Goal: Task Accomplishment & Management: Use online tool/utility

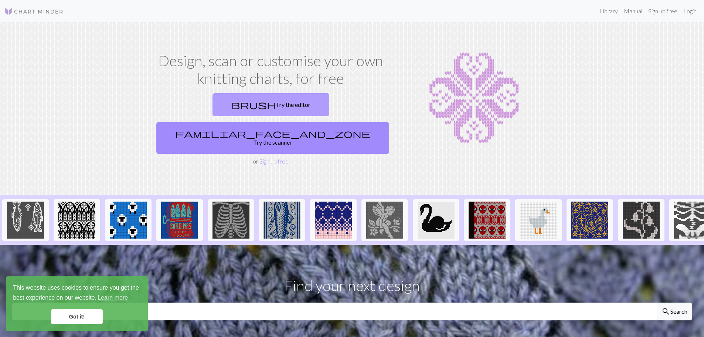
click at [224, 101] on link "brush Try the editor" at bounding box center [271, 104] width 117 height 23
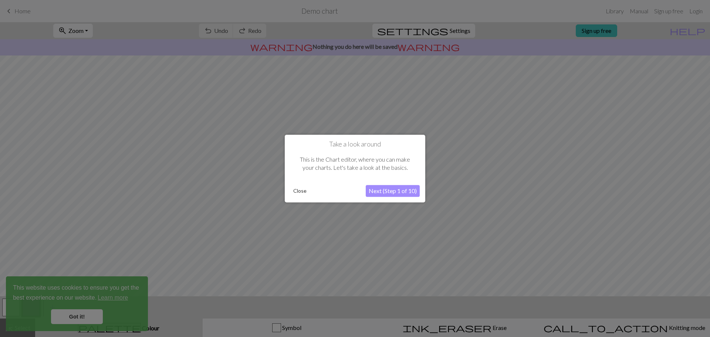
click at [385, 190] on button "Next (Step 1 of 10)" at bounding box center [393, 191] width 54 height 12
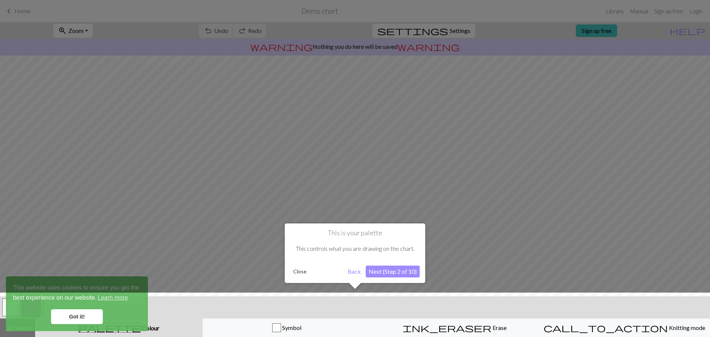
click at [391, 270] on button "Next (Step 2 of 10)" at bounding box center [393, 271] width 54 height 12
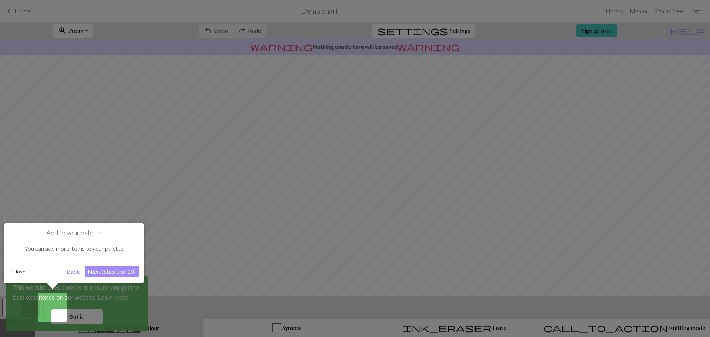
click at [105, 274] on button "Next (Step 3 of 10)" at bounding box center [112, 271] width 54 height 12
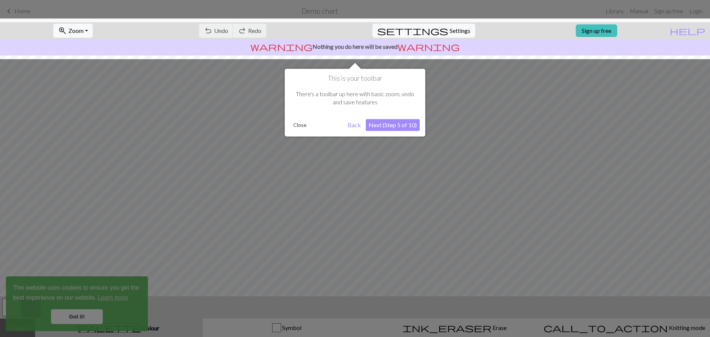
click at [395, 126] on button "Next (Step 5 of 10)" at bounding box center [393, 125] width 54 height 12
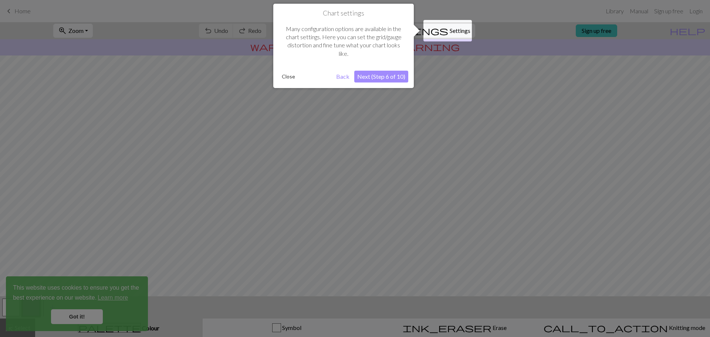
click at [389, 73] on button "Next (Step 6 of 10)" at bounding box center [381, 77] width 54 height 12
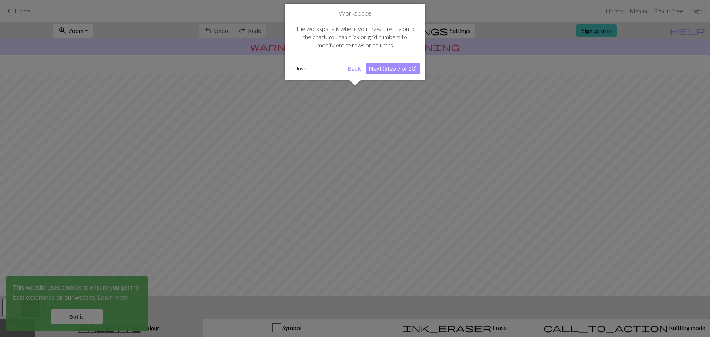
scroll to position [35, 0]
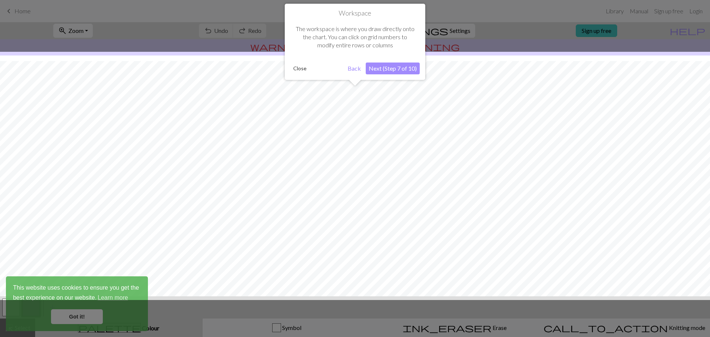
click at [298, 69] on button "Close" at bounding box center [299, 68] width 19 height 11
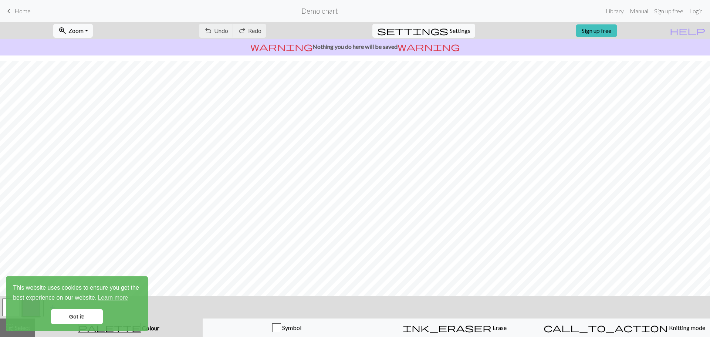
click at [93, 314] on link "Got it!" at bounding box center [77, 316] width 52 height 15
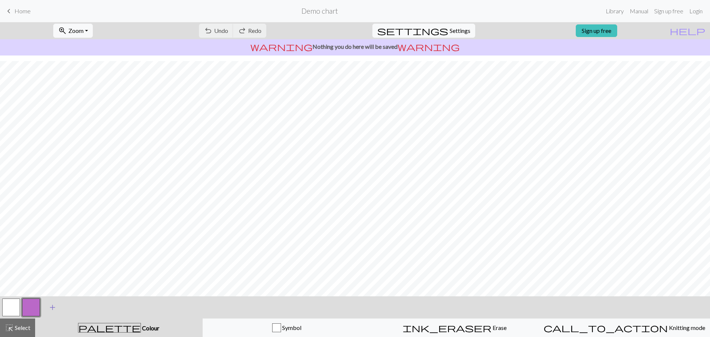
click at [55, 305] on span "add" at bounding box center [52, 307] width 9 height 10
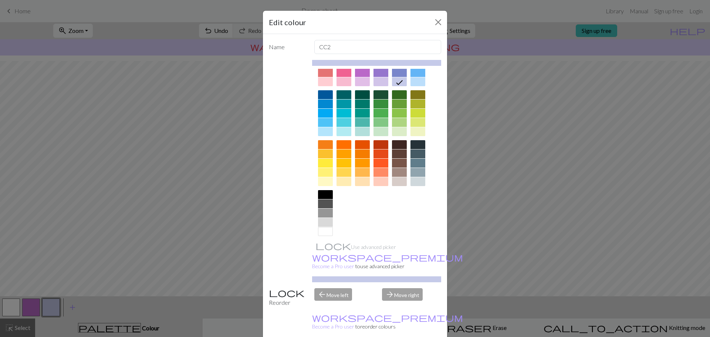
scroll to position [40, 0]
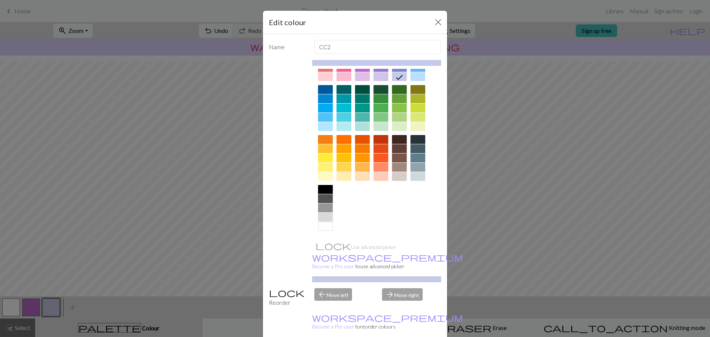
click at [327, 217] on div at bounding box center [325, 217] width 15 height 9
click at [323, 188] on div at bounding box center [325, 189] width 15 height 9
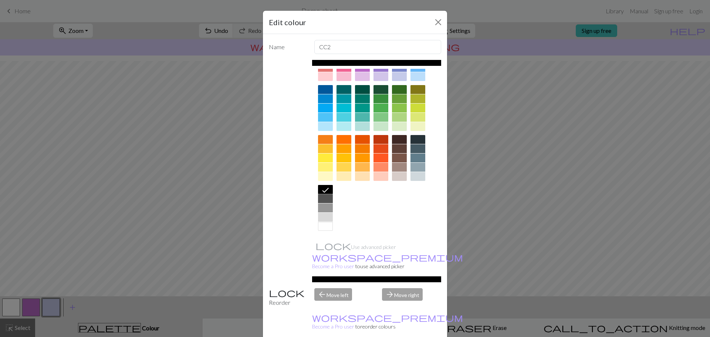
scroll to position [18, 0]
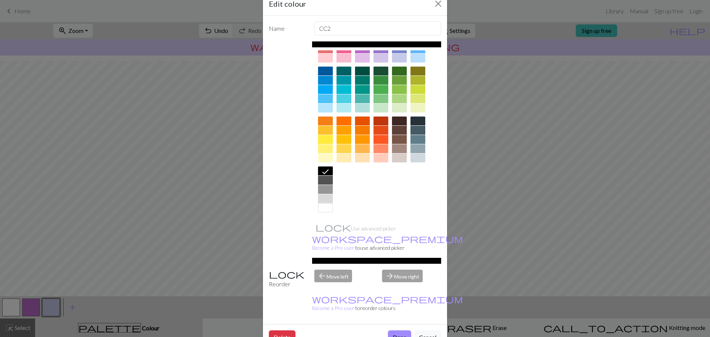
click at [410, 269] on div "arrow_forward Move right" at bounding box center [411, 278] width 68 height 19
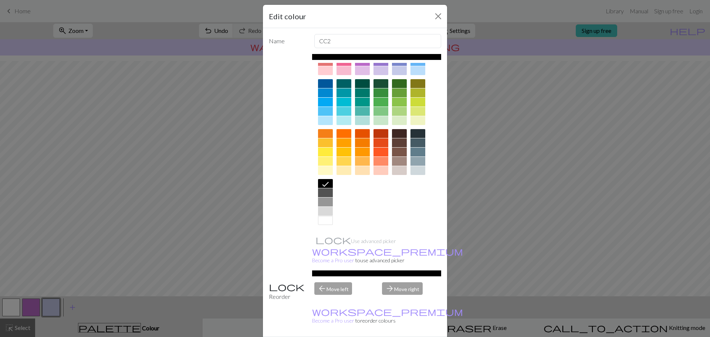
scroll to position [0, 0]
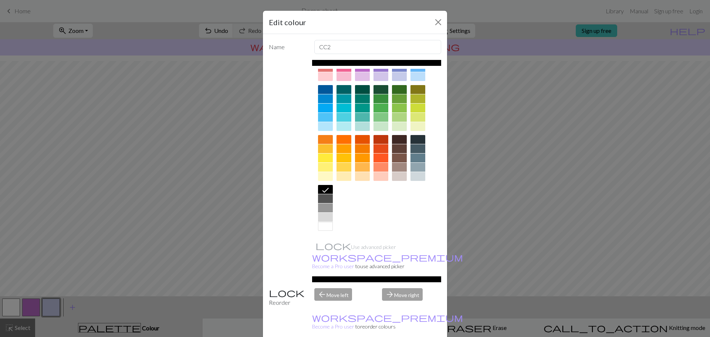
click at [326, 228] on div at bounding box center [325, 226] width 15 height 9
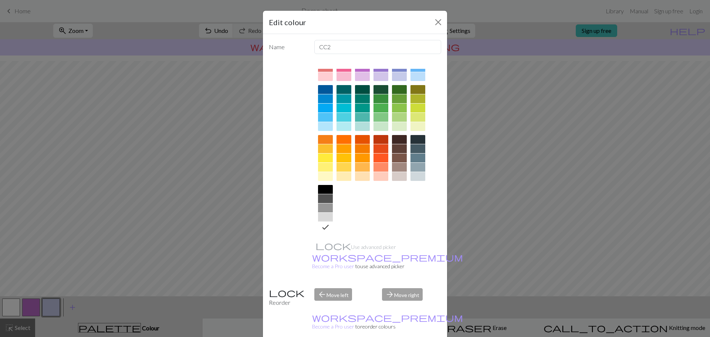
click at [328, 190] on div at bounding box center [325, 189] width 15 height 9
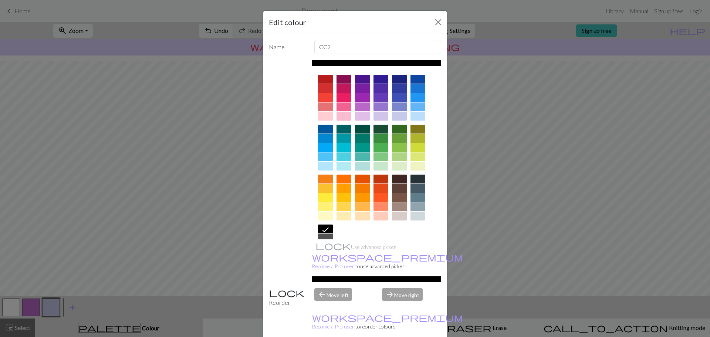
click at [322, 79] on div at bounding box center [325, 79] width 15 height 9
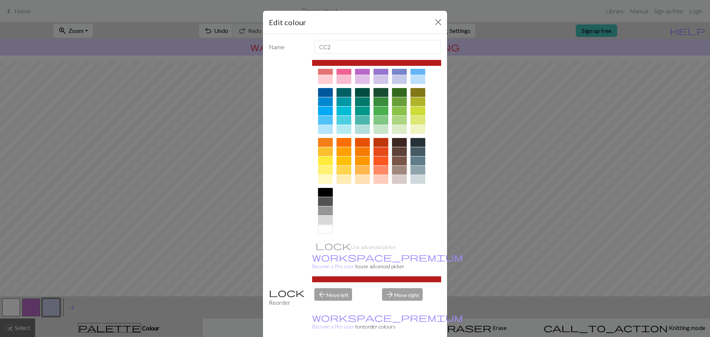
scroll to position [40, 0]
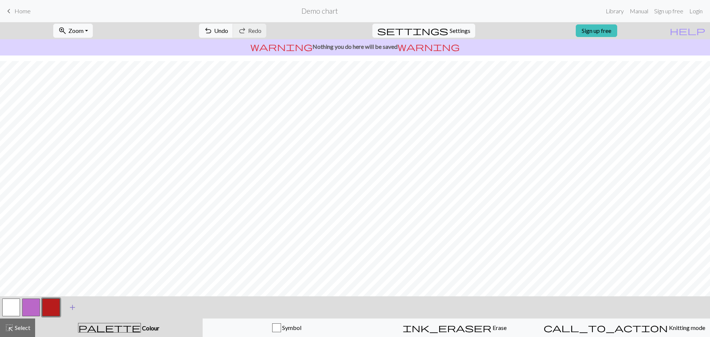
click at [71, 309] on span "add" at bounding box center [72, 307] width 9 height 10
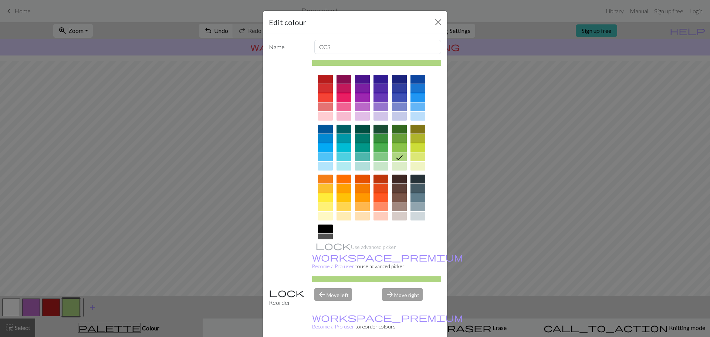
click at [324, 228] on div at bounding box center [325, 228] width 15 height 9
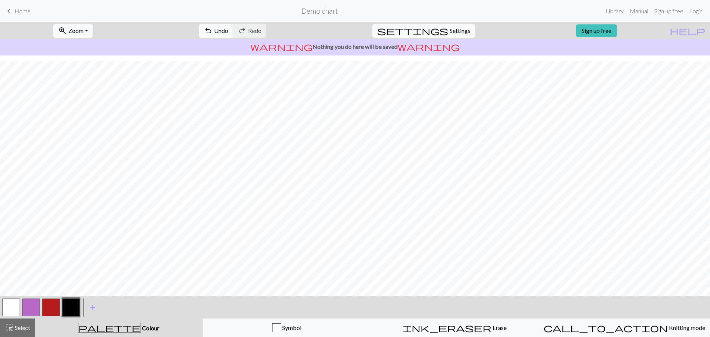
click at [33, 301] on button "button" at bounding box center [31, 307] width 18 height 18
drag, startPoint x: 34, startPoint y: 302, endPoint x: 179, endPoint y: 315, distance: 145.5
click at [179, 315] on div "< > add Add a colour" at bounding box center [355, 307] width 710 height 22
click at [13, 304] on button "button" at bounding box center [11, 307] width 18 height 18
click at [91, 305] on span "add" at bounding box center [92, 307] width 9 height 10
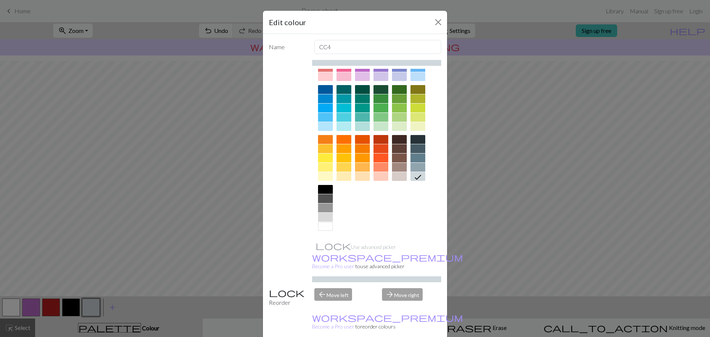
click at [324, 207] on div at bounding box center [325, 207] width 15 height 9
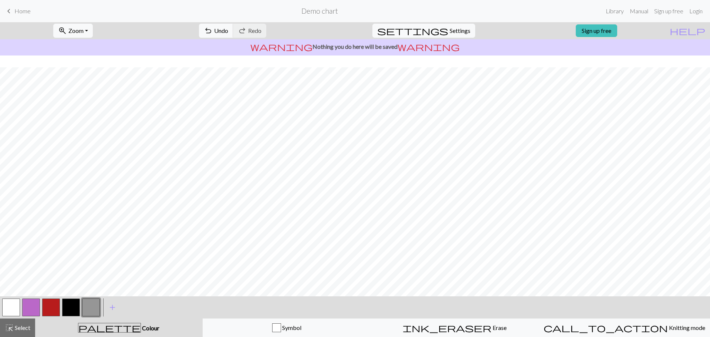
scroll to position [35, 0]
click at [111, 326] on span "palette" at bounding box center [109, 327] width 62 height 10
click at [109, 306] on span "add" at bounding box center [112, 307] width 9 height 10
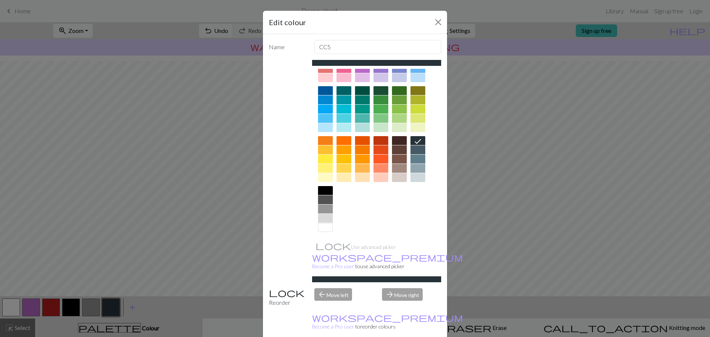
scroll to position [40, 0]
click at [324, 156] on div at bounding box center [325, 157] width 15 height 9
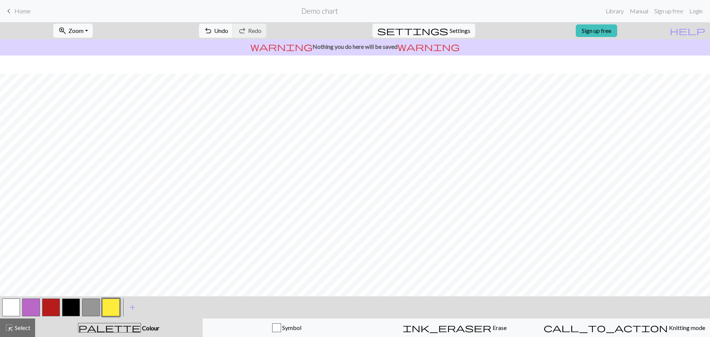
scroll to position [0, 0]
click at [434, 31] on span "settings" at bounding box center [412, 31] width 71 height 10
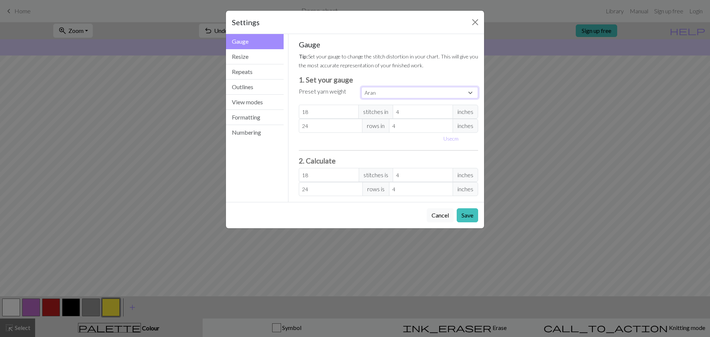
click at [468, 93] on select "Custom Square Lace Light Fingering Fingering Sport Double knit Worsted Aran Bul…" at bounding box center [419, 92] width 117 height 11
select select "worsted"
click at [361, 87] on select "Custom Square Lace Light Fingering Fingering Sport Double knit Worsted Aran Bul…" at bounding box center [419, 92] width 117 height 11
type input "20"
type input "26"
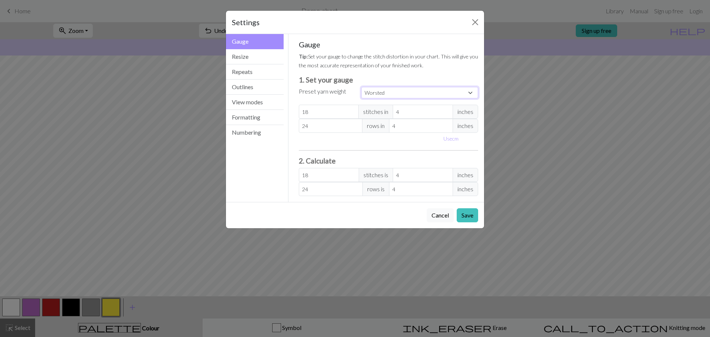
type input "20"
type input "26"
click at [234, 56] on button "Resize" at bounding box center [255, 56] width 58 height 15
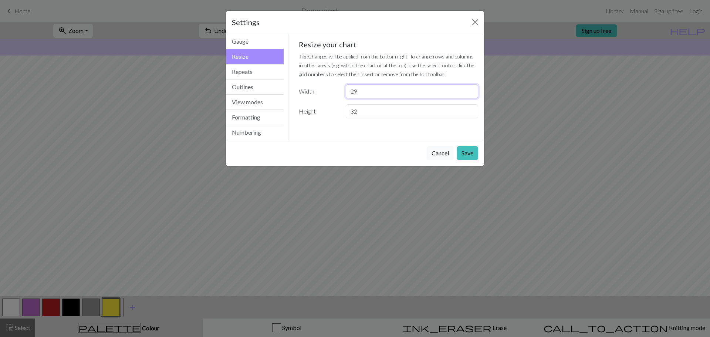
click at [470, 92] on input "29" at bounding box center [412, 91] width 132 height 14
click at [470, 92] on input "28" at bounding box center [412, 91] width 132 height 14
click at [470, 92] on input "27" at bounding box center [412, 91] width 132 height 14
click at [470, 92] on input "26" at bounding box center [412, 91] width 132 height 14
click at [470, 92] on input "14" at bounding box center [412, 91] width 132 height 14
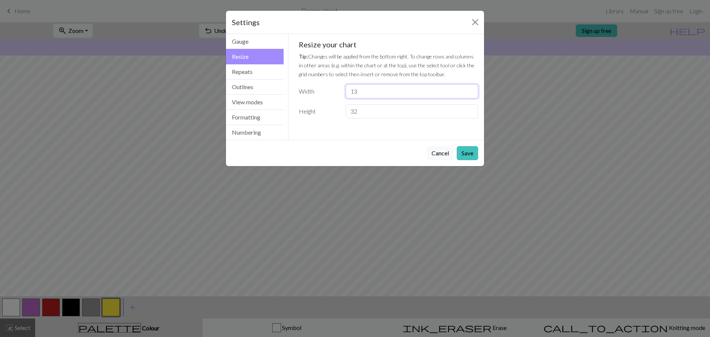
click at [470, 92] on input "13" at bounding box center [412, 91] width 132 height 14
click at [470, 88] on input "14" at bounding box center [412, 91] width 132 height 14
click at [470, 88] on input "15" at bounding box center [412, 91] width 132 height 14
type input "16"
click at [470, 88] on input "16" at bounding box center [412, 91] width 132 height 14
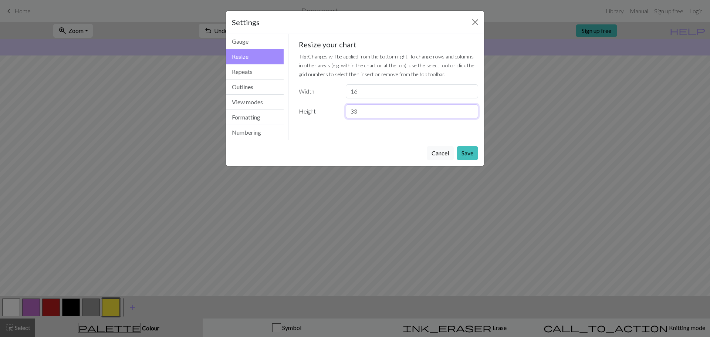
click at [470, 108] on input "33" at bounding box center [412, 111] width 132 height 14
click at [470, 108] on input "34" at bounding box center [412, 111] width 132 height 14
click at [470, 108] on input "35" at bounding box center [412, 111] width 132 height 14
click at [470, 108] on input "36" at bounding box center [412, 111] width 132 height 14
click at [470, 108] on input "37" at bounding box center [412, 111] width 132 height 14
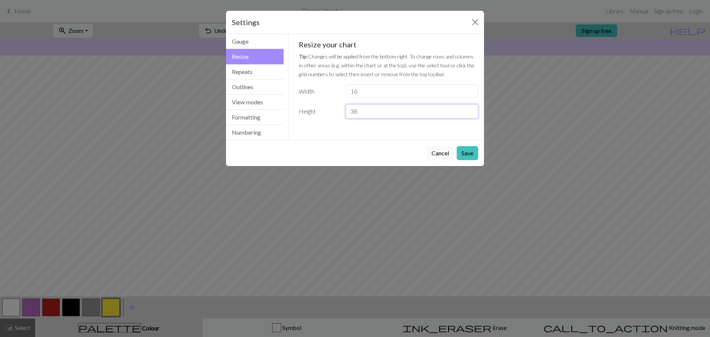
click at [470, 108] on input "38" at bounding box center [412, 111] width 132 height 14
click at [470, 108] on input "39" at bounding box center [412, 111] width 132 height 14
click at [470, 108] on input "63" at bounding box center [412, 111] width 132 height 14
click at [470, 108] on input "64" at bounding box center [412, 111] width 132 height 14
click at [470, 108] on input "65" at bounding box center [412, 111] width 132 height 14
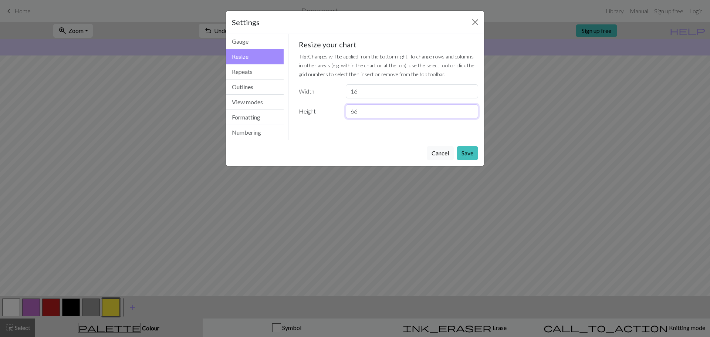
click at [470, 108] on input "66" at bounding box center [412, 111] width 132 height 14
click at [470, 108] on input "67" at bounding box center [412, 111] width 132 height 14
click at [470, 108] on input "68" at bounding box center [412, 111] width 132 height 14
click at [470, 108] on input "69" at bounding box center [412, 111] width 132 height 14
click at [470, 108] on input "70" at bounding box center [412, 111] width 132 height 14
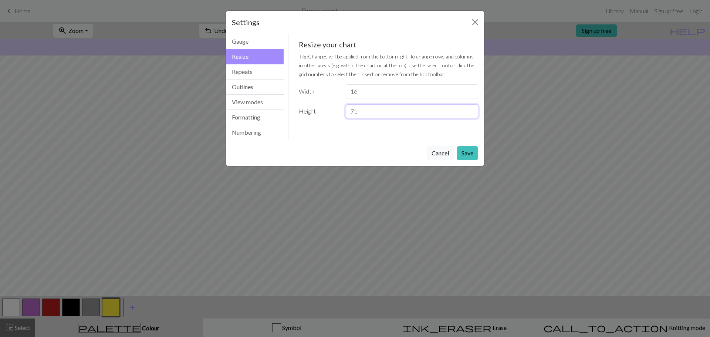
click at [470, 108] on input "71" at bounding box center [412, 111] width 132 height 14
click at [470, 108] on input "72" at bounding box center [412, 111] width 132 height 14
click at [470, 108] on input "73" at bounding box center [412, 111] width 132 height 14
click at [470, 108] on input "74" at bounding box center [412, 111] width 132 height 14
click at [470, 108] on input "75" at bounding box center [412, 111] width 132 height 14
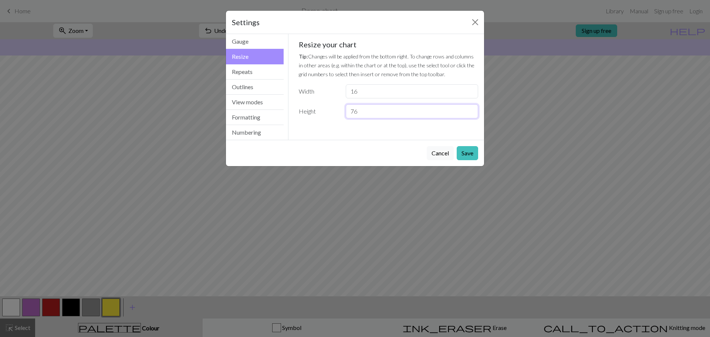
click at [470, 108] on input "76" at bounding box center [412, 111] width 132 height 14
click at [470, 108] on input "77" at bounding box center [412, 111] width 132 height 14
click at [470, 108] on input "78" at bounding box center [412, 111] width 132 height 14
click at [470, 108] on input "79" at bounding box center [412, 111] width 132 height 14
click at [470, 108] on input "80" at bounding box center [412, 111] width 132 height 14
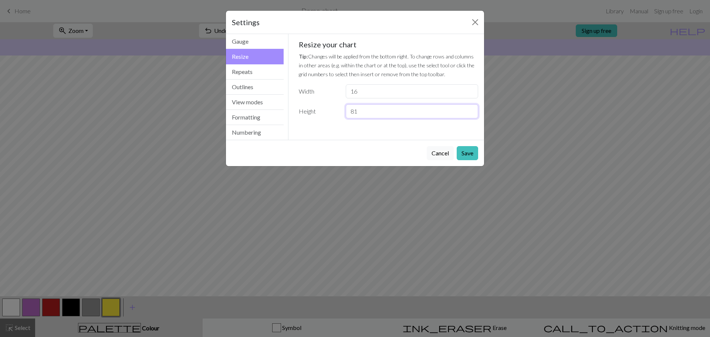
click at [470, 108] on input "81" at bounding box center [412, 111] width 132 height 14
click at [470, 108] on input "82" at bounding box center [412, 111] width 132 height 14
click at [470, 108] on input "83" at bounding box center [412, 111] width 132 height 14
click at [470, 108] on input "84" at bounding box center [412, 111] width 132 height 14
click at [470, 108] on input "85" at bounding box center [412, 111] width 132 height 14
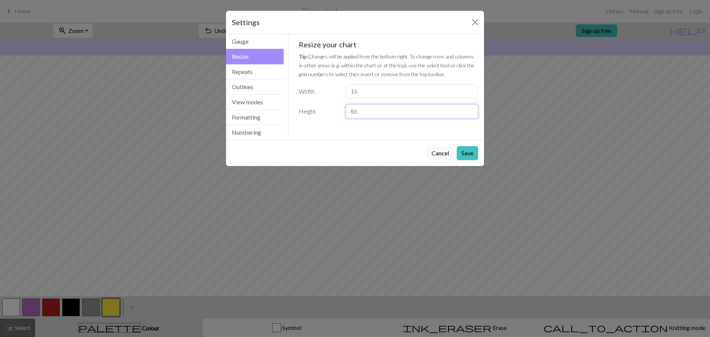
click at [470, 108] on input "86" at bounding box center [412, 111] width 132 height 14
click at [470, 108] on input "87" at bounding box center [412, 111] width 132 height 14
click at [470, 108] on input "88" at bounding box center [412, 111] width 132 height 14
click at [470, 108] on input "89" at bounding box center [412, 111] width 132 height 14
type input "90"
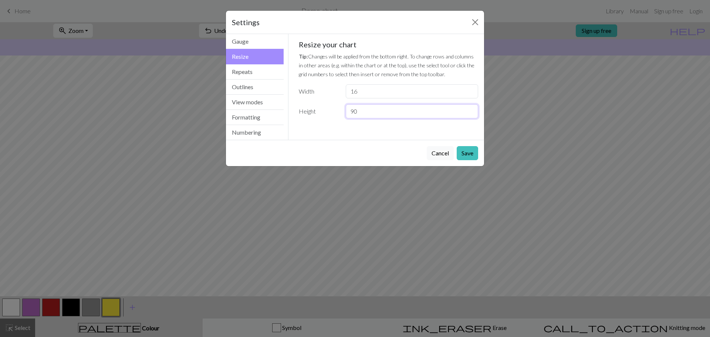
click at [470, 108] on input "90" at bounding box center [412, 111] width 132 height 14
click at [469, 152] on button "Save" at bounding box center [466, 153] width 21 height 14
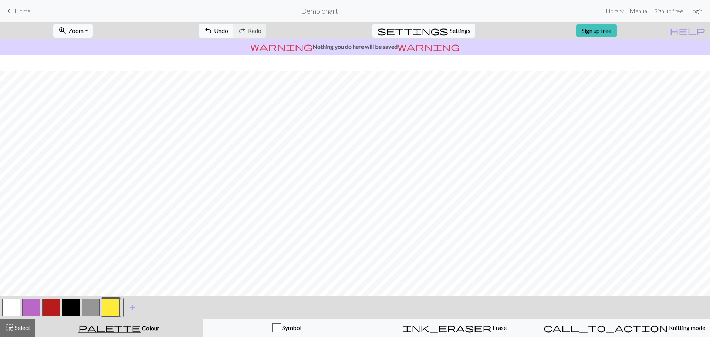
scroll to position [463, 0]
click at [69, 308] on button "button" at bounding box center [71, 307] width 18 height 18
drag, startPoint x: 89, startPoint y: 309, endPoint x: 101, endPoint y: 302, distance: 13.7
click at [88, 309] on button "button" at bounding box center [91, 307] width 18 height 18
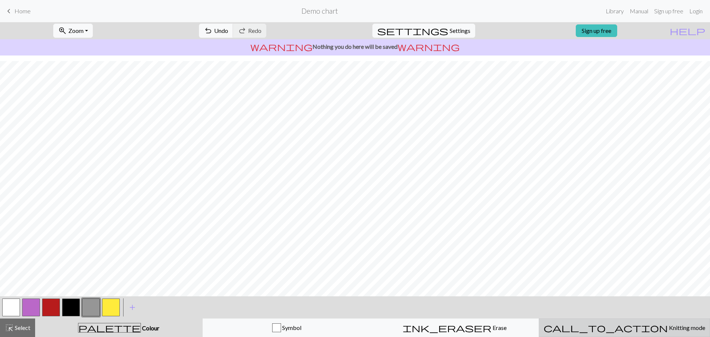
click at [667, 330] on span "Knitting mode" at bounding box center [685, 327] width 37 height 7
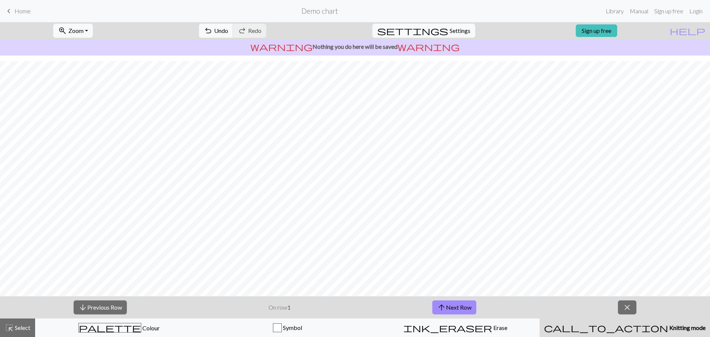
click at [668, 328] on span "Knitting mode" at bounding box center [686, 327] width 37 height 7
click at [623, 310] on span "close" at bounding box center [626, 307] width 9 height 10
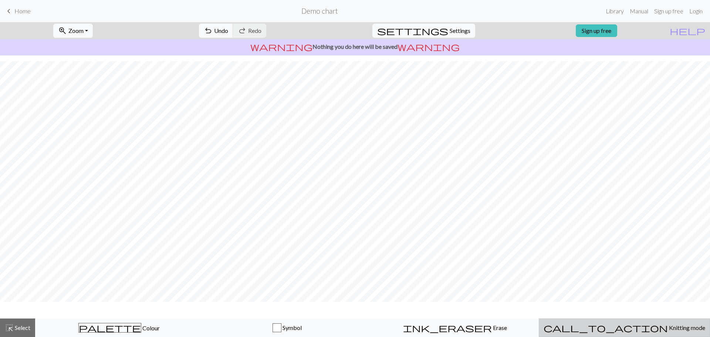
scroll to position [441, 0]
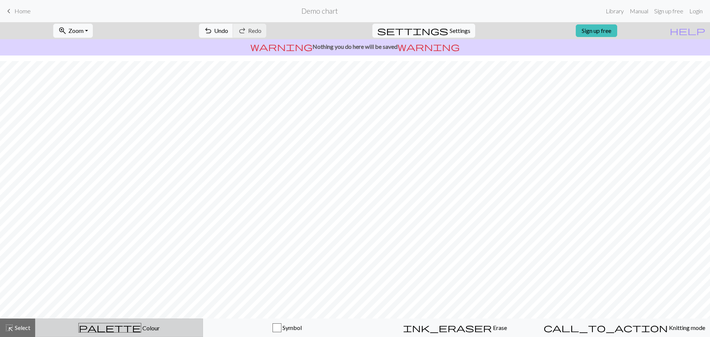
click at [141, 329] on span "Colour" at bounding box center [150, 327] width 18 height 7
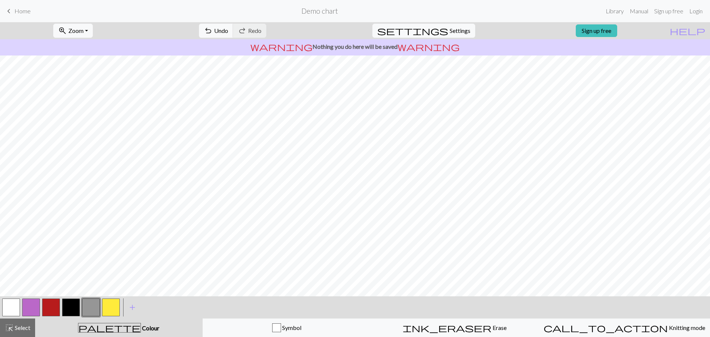
click at [75, 303] on button "button" at bounding box center [71, 307] width 18 height 18
click at [10, 307] on button "button" at bounding box center [11, 307] width 18 height 18
click at [48, 308] on button "button" at bounding box center [51, 307] width 18 height 18
drag, startPoint x: 72, startPoint y: 312, endPoint x: 111, endPoint y: 305, distance: 39.4
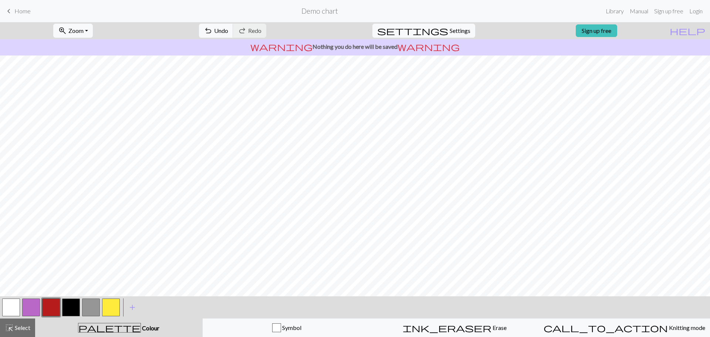
click at [73, 312] on button "button" at bounding box center [71, 307] width 18 height 18
click at [69, 305] on button "button" at bounding box center [71, 307] width 18 height 18
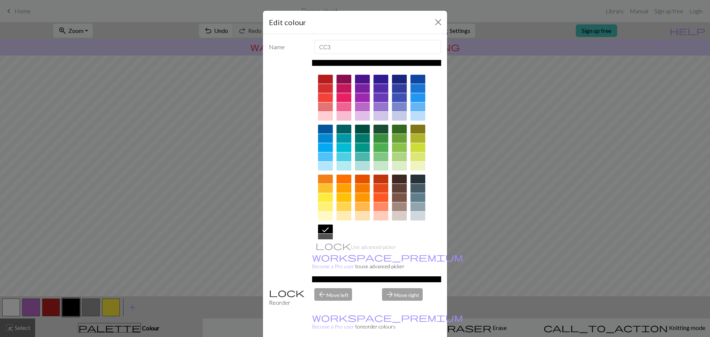
scroll to position [40, 0]
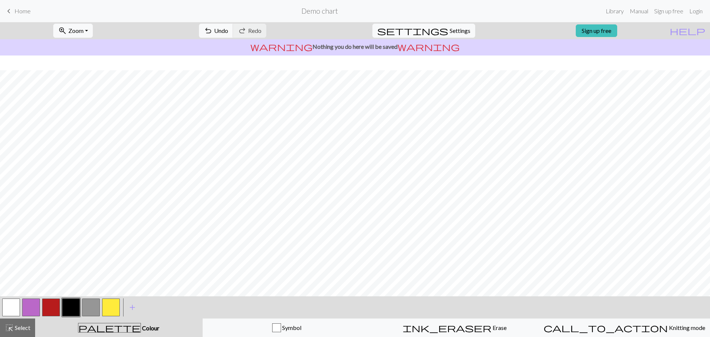
scroll to position [463, 0]
click at [89, 309] on button "button" at bounding box center [91, 307] width 18 height 18
click at [67, 310] on button "button" at bounding box center [71, 307] width 18 height 18
click at [94, 302] on button "button" at bounding box center [91, 307] width 18 height 18
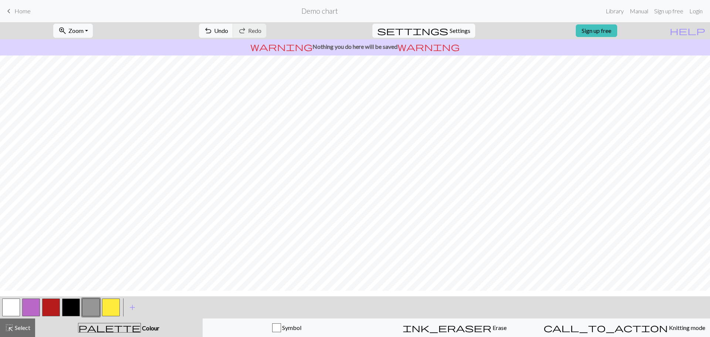
scroll to position [316, 0]
click at [67, 302] on button "button" at bounding box center [71, 307] width 18 height 18
click at [86, 312] on button "button" at bounding box center [91, 307] width 18 height 18
click at [49, 305] on button "button" at bounding box center [51, 307] width 18 height 18
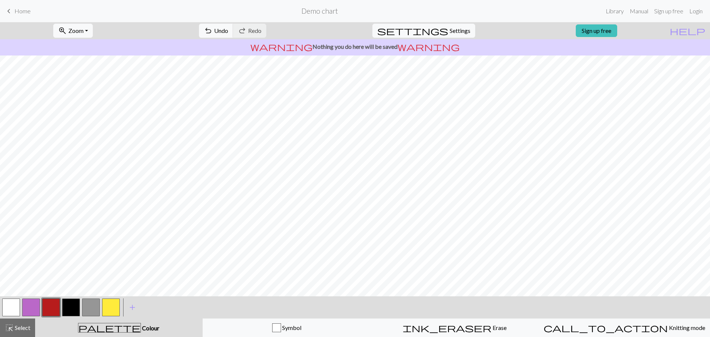
click at [107, 308] on button "button" at bounding box center [111, 307] width 18 height 18
click at [74, 304] on button "button" at bounding box center [71, 307] width 18 height 18
click at [65, 309] on button "button" at bounding box center [71, 307] width 18 height 18
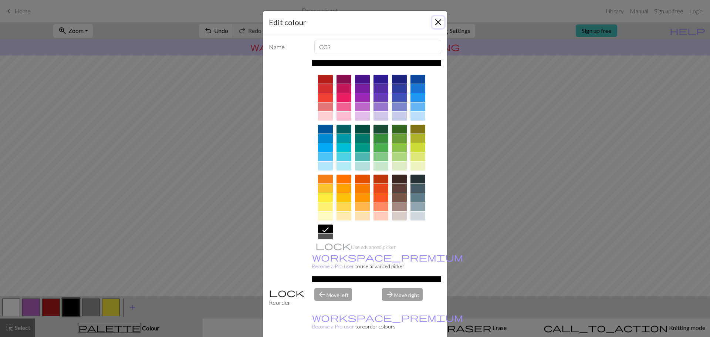
click at [432, 22] on button "Close" at bounding box center [438, 22] width 12 height 12
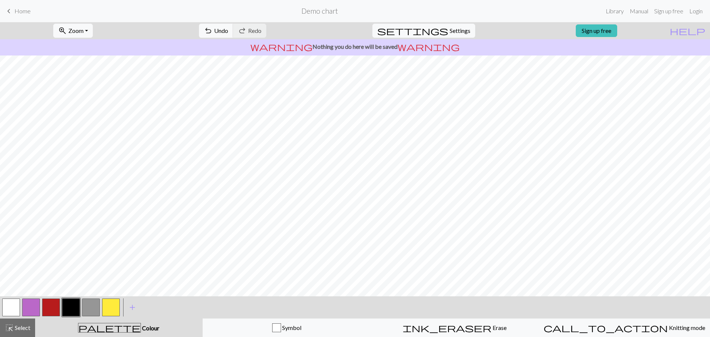
click at [15, 312] on button "button" at bounding box center [11, 307] width 18 height 18
drag, startPoint x: 92, startPoint y: 306, endPoint x: 113, endPoint y: 298, distance: 22.2
click at [95, 306] on button "button" at bounding box center [91, 307] width 18 height 18
click at [66, 303] on button "button" at bounding box center [71, 307] width 18 height 18
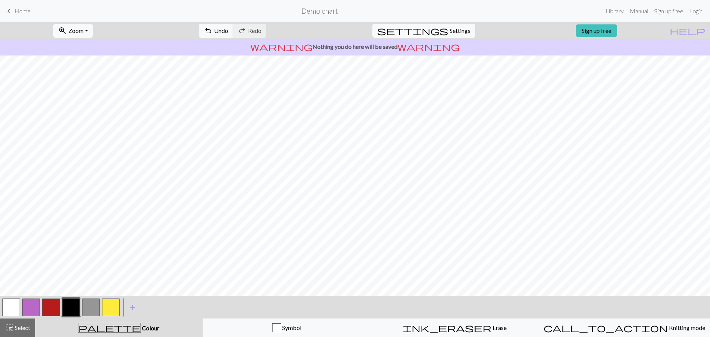
click at [93, 303] on button "button" at bounding box center [91, 307] width 18 height 18
click at [20, 304] on button "button" at bounding box center [11, 307] width 18 height 18
click at [9, 307] on button "button" at bounding box center [11, 307] width 18 height 18
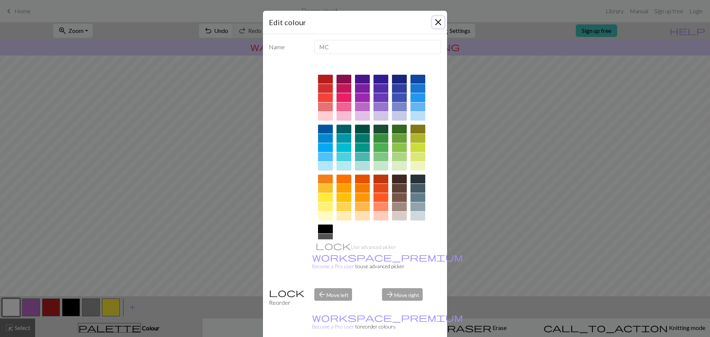
click at [432, 25] on button "Close" at bounding box center [438, 22] width 12 height 12
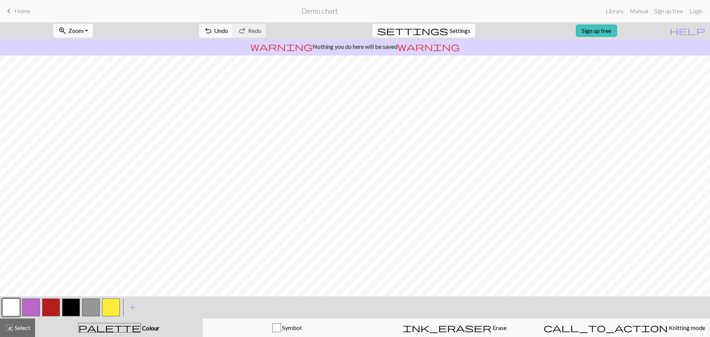
drag, startPoint x: 77, startPoint y: 305, endPoint x: 92, endPoint y: 296, distance: 18.1
click at [78, 304] on button "button" at bounding box center [71, 307] width 18 height 18
click at [51, 302] on button "button" at bounding box center [51, 307] width 18 height 18
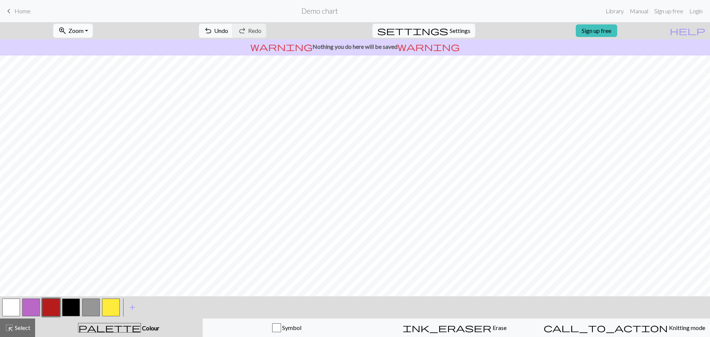
click at [93, 32] on button "zoom_in Zoom Zoom" at bounding box center [73, 31] width 40 height 14
click at [91, 92] on button "50%" at bounding box center [83, 89] width 58 height 12
click at [7, 306] on button "button" at bounding box center [11, 307] width 18 height 18
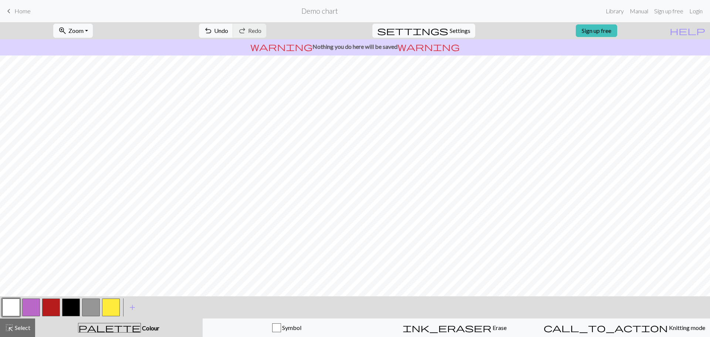
click at [54, 309] on button "button" at bounding box center [51, 307] width 18 height 18
drag, startPoint x: 8, startPoint y: 306, endPoint x: 29, endPoint y: 303, distance: 21.3
click at [12, 307] on button "button" at bounding box center [11, 307] width 18 height 18
click at [62, 315] on div at bounding box center [71, 307] width 20 height 20
click at [68, 312] on button "button" at bounding box center [71, 307] width 18 height 18
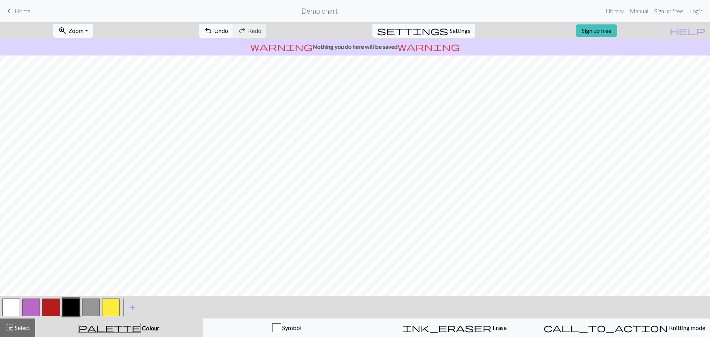
drag, startPoint x: 14, startPoint y: 305, endPoint x: 49, endPoint y: 295, distance: 36.4
click at [19, 305] on button "button" at bounding box center [11, 307] width 18 height 18
click at [73, 311] on button "button" at bounding box center [71, 307] width 18 height 18
click at [92, 305] on button "button" at bounding box center [91, 307] width 18 height 18
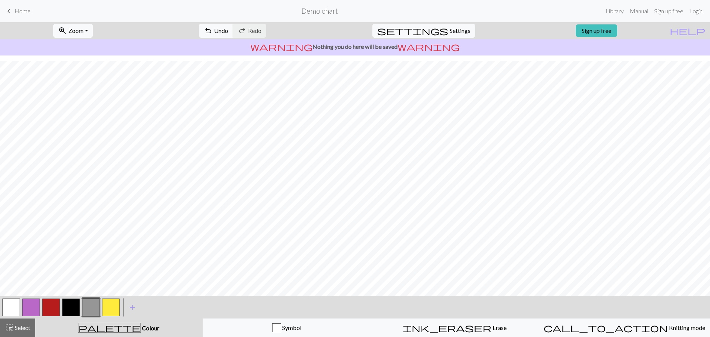
click at [12, 307] on button "button" at bounding box center [11, 307] width 18 height 18
click at [88, 307] on button "button" at bounding box center [91, 307] width 18 height 18
drag, startPoint x: 55, startPoint y: 306, endPoint x: 80, endPoint y: 294, distance: 27.3
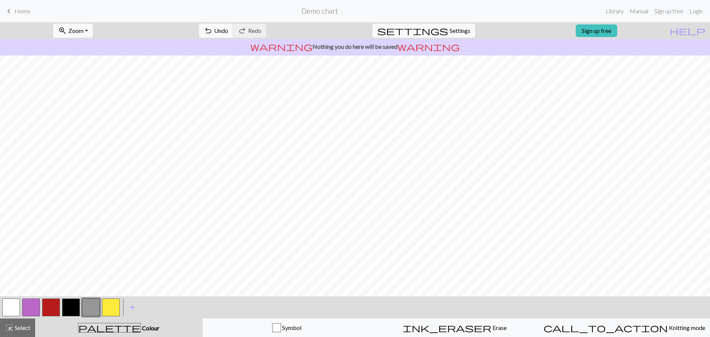
click at [55, 306] on button "button" at bounding box center [51, 307] width 18 height 18
click at [116, 303] on button "button" at bounding box center [111, 307] width 18 height 18
click at [13, 301] on button "button" at bounding box center [11, 307] width 18 height 18
drag, startPoint x: 68, startPoint y: 310, endPoint x: 85, endPoint y: 298, distance: 21.1
click at [68, 310] on button "button" at bounding box center [71, 307] width 18 height 18
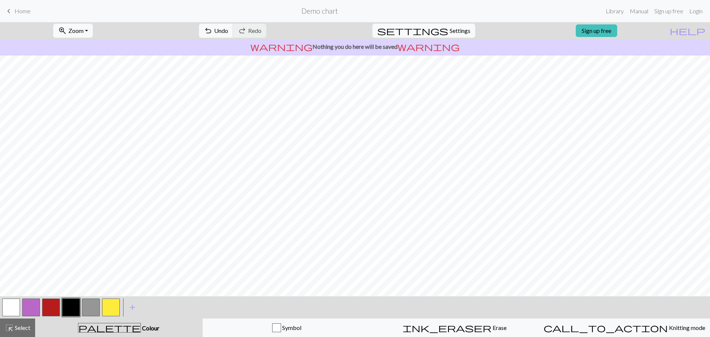
click at [54, 308] on button "button" at bounding box center [51, 307] width 18 height 18
click at [105, 306] on button "button" at bounding box center [111, 307] width 18 height 18
click at [84, 305] on button "button" at bounding box center [91, 307] width 18 height 18
drag, startPoint x: 5, startPoint y: 314, endPoint x: 141, endPoint y: 300, distance: 137.1
click at [5, 315] on button "button" at bounding box center [11, 307] width 18 height 18
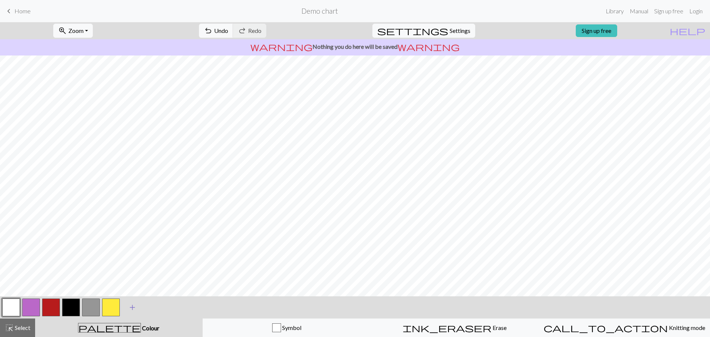
scroll to position [74, 0]
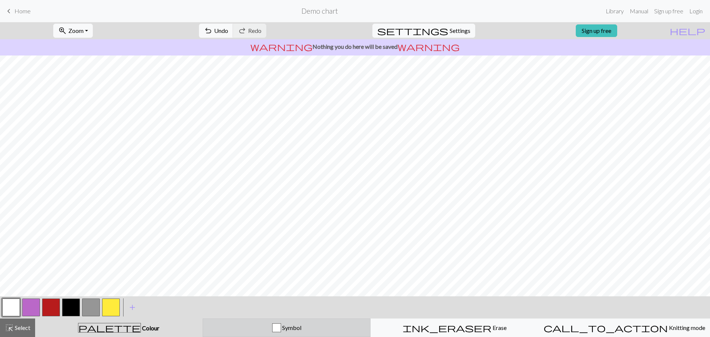
click at [277, 329] on div "button" at bounding box center [276, 327] width 9 height 9
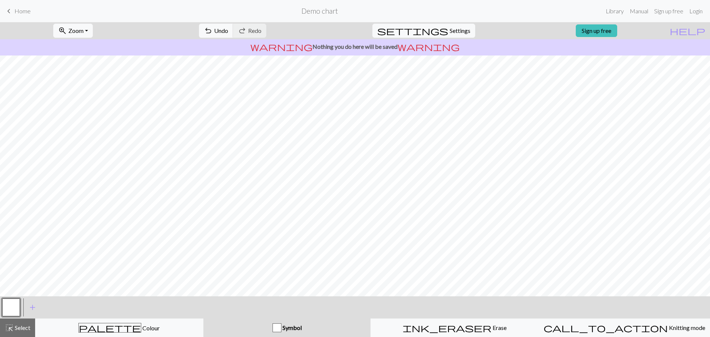
click at [277, 329] on div "button" at bounding box center [276, 327] width 9 height 9
click at [276, 329] on div "button" at bounding box center [276, 327] width 9 height 9
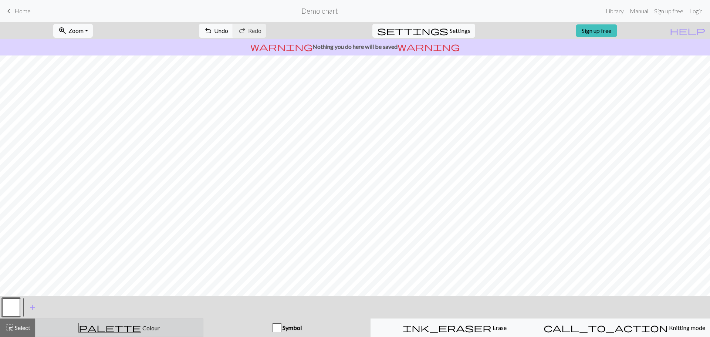
click at [132, 333] on button "palette Colour Colour" at bounding box center [119, 327] width 168 height 18
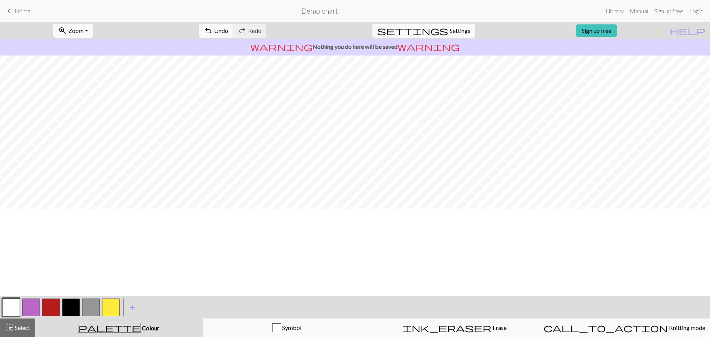
scroll to position [0, 0]
click at [58, 303] on button "button" at bounding box center [51, 307] width 18 height 18
click at [74, 309] on button "button" at bounding box center [71, 307] width 18 height 18
click at [93, 308] on button "button" at bounding box center [91, 307] width 18 height 18
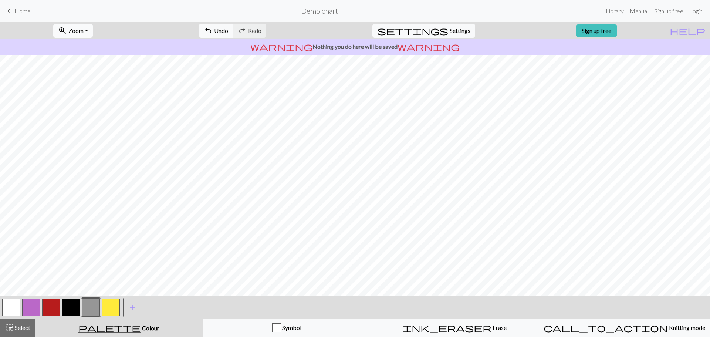
click at [93, 34] on button "zoom_in Zoom Zoom" at bounding box center [73, 31] width 40 height 14
click at [88, 46] on button "Fit all" at bounding box center [83, 47] width 58 height 12
click at [84, 32] on span "Zoom" at bounding box center [75, 30] width 15 height 7
click at [87, 70] on button "Fit height" at bounding box center [83, 71] width 58 height 12
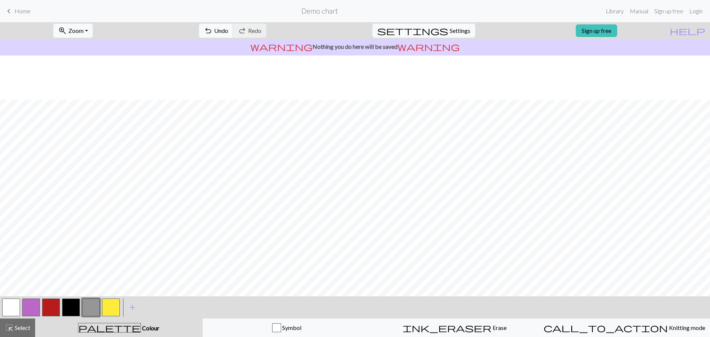
scroll to position [123, 0]
click at [93, 30] on button "zoom_in Zoom Zoom" at bounding box center [73, 31] width 40 height 14
click at [82, 70] on button "Fit height" at bounding box center [83, 71] width 58 height 12
click at [93, 34] on button "zoom_in Zoom Zoom" at bounding box center [73, 31] width 40 height 14
click at [88, 91] on button "50%" at bounding box center [83, 89] width 58 height 12
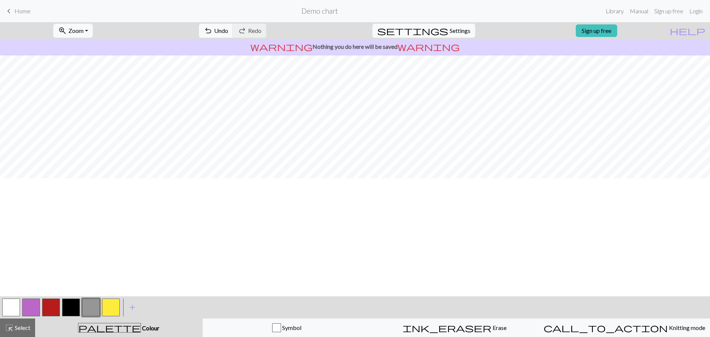
scroll to position [0, 0]
click at [67, 28] on span "zoom_in" at bounding box center [62, 31] width 9 height 10
click at [77, 44] on button "Fit all" at bounding box center [83, 47] width 58 height 12
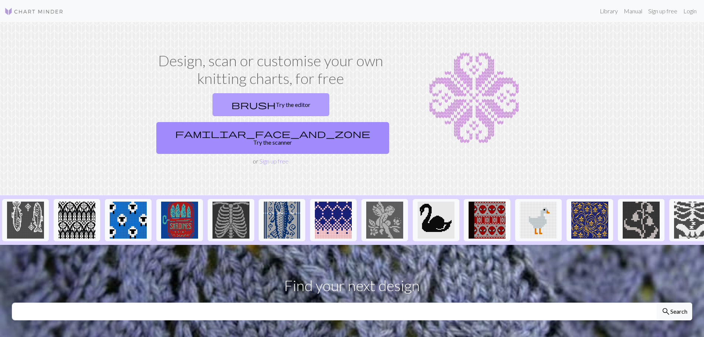
drag, startPoint x: 217, startPoint y: 101, endPoint x: 219, endPoint y: 109, distance: 8.1
click at [217, 101] on link "brush Try the editor" at bounding box center [271, 104] width 117 height 23
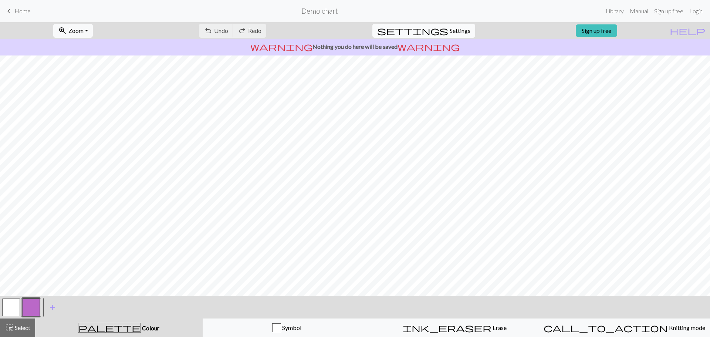
click at [450, 30] on span "Settings" at bounding box center [459, 30] width 21 height 9
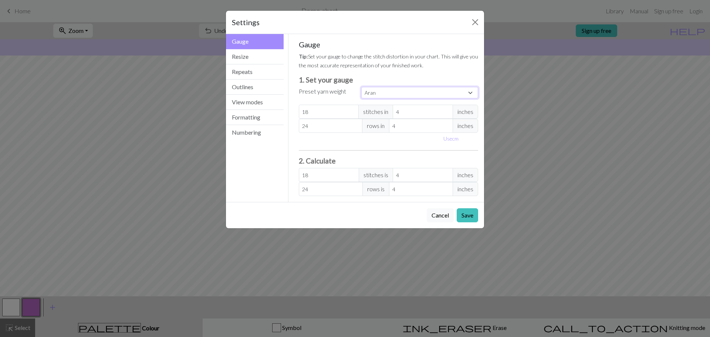
click at [469, 96] on select "Custom Square Lace Light Fingering Fingering Sport Double knit Worsted Aran Bul…" at bounding box center [419, 92] width 117 height 11
select select "worsted"
click at [361, 87] on select "Custom Square Lace Light Fingering Fingering Sport Double knit Worsted Aran Bul…" at bounding box center [419, 92] width 117 height 11
type input "20"
type input "26"
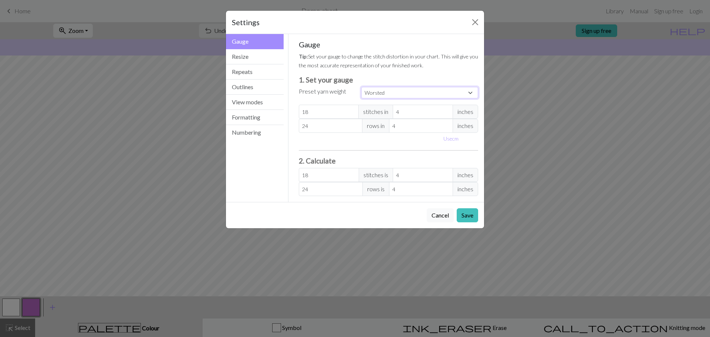
type input "20"
type input "26"
click at [238, 61] on button "Resize" at bounding box center [255, 56] width 58 height 15
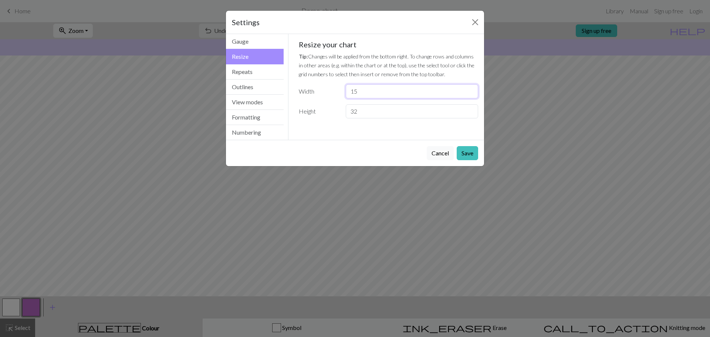
type input "15"
click at [469, 95] on input "15" at bounding box center [412, 91] width 132 height 14
click at [470, 109] on input "88" at bounding box center [412, 111] width 132 height 14
click at [470, 109] on input "89" at bounding box center [412, 111] width 132 height 14
type input "90"
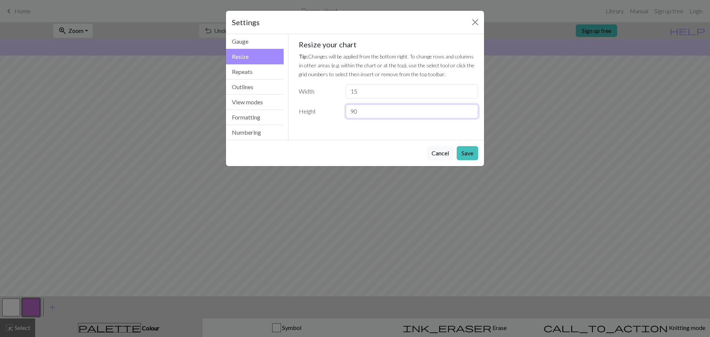
click at [470, 109] on input "90" at bounding box center [412, 111] width 132 height 14
click at [247, 91] on button "Outlines" at bounding box center [255, 86] width 58 height 15
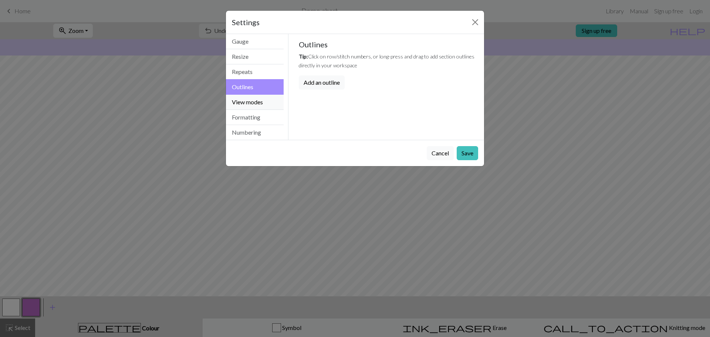
click at [248, 101] on button "View modes" at bounding box center [255, 102] width 58 height 15
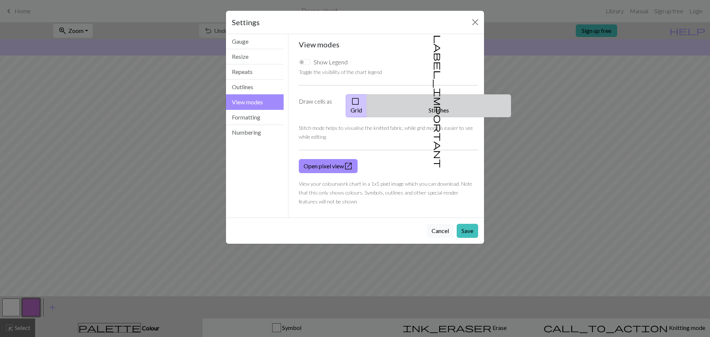
click at [436, 99] on span "label_important" at bounding box center [438, 101] width 10 height 133
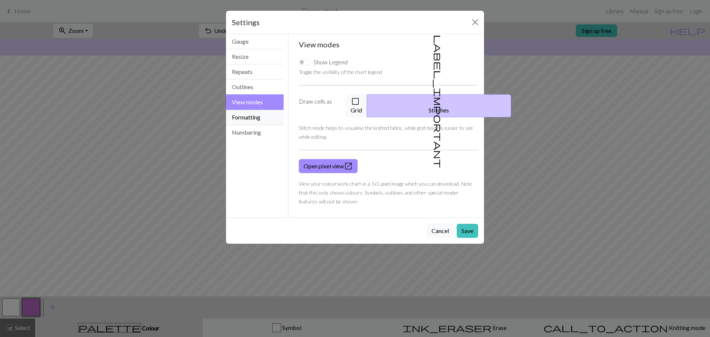
click at [247, 118] on button "Formatting" at bounding box center [255, 117] width 58 height 15
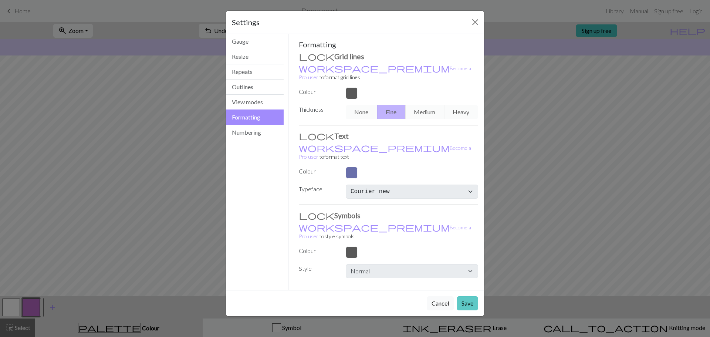
click at [462, 296] on button "Save" at bounding box center [466, 303] width 21 height 14
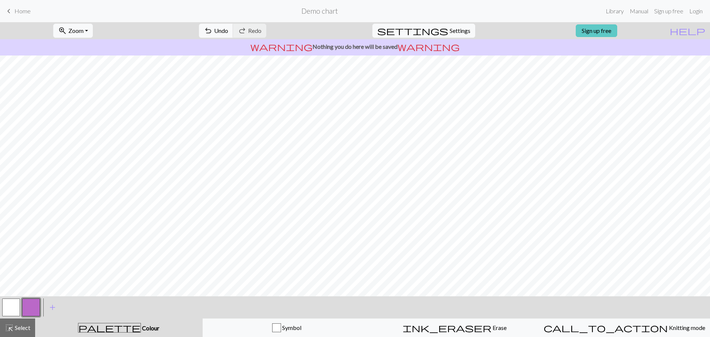
click at [617, 31] on link "Sign up free" at bounding box center [595, 30] width 41 height 13
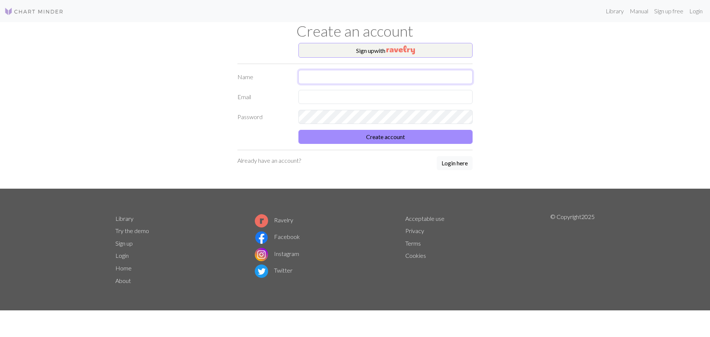
click at [313, 76] on input "text" at bounding box center [385, 77] width 174 height 14
type input "D"
click at [397, 52] on img "button" at bounding box center [400, 49] width 28 height 9
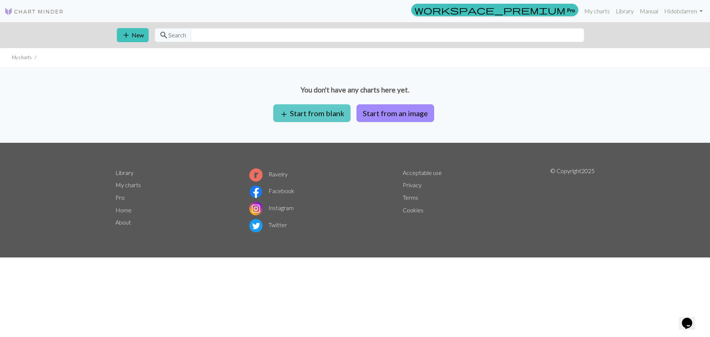
click at [325, 111] on button "add Start from blank" at bounding box center [311, 113] width 77 height 18
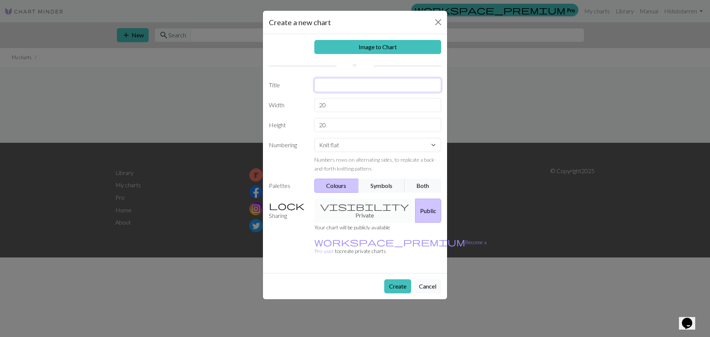
click at [346, 79] on input "text" at bounding box center [377, 85] width 127 height 14
type input "HEADCOVER"
click at [340, 102] on input "20" at bounding box center [377, 105] width 127 height 14
type input "2"
type input "15"
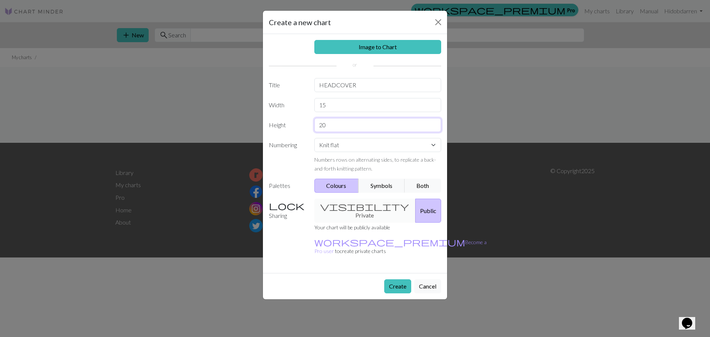
click at [346, 127] on input "20" at bounding box center [377, 125] width 127 height 14
type input "2"
type input "90"
click at [429, 147] on select "Knit flat Knit in the round Lace knitting Cross stitch" at bounding box center [377, 145] width 127 height 14
select select "round"
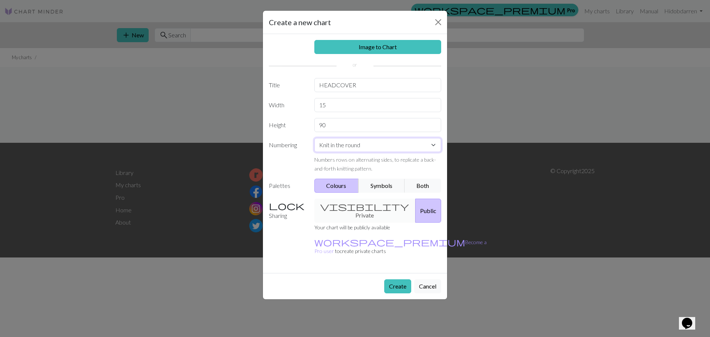
click at [314, 138] on select "Knit flat Knit in the round Lace knitting Cross stitch" at bounding box center [377, 145] width 127 height 14
click at [391, 185] on button "Symbols" at bounding box center [381, 186] width 47 height 14
click at [415, 189] on button "Both" at bounding box center [422, 186] width 37 height 14
click at [351, 208] on div "visibility Private Public" at bounding box center [378, 210] width 136 height 24
click at [343, 208] on div "visibility Private Public" at bounding box center [378, 210] width 136 height 24
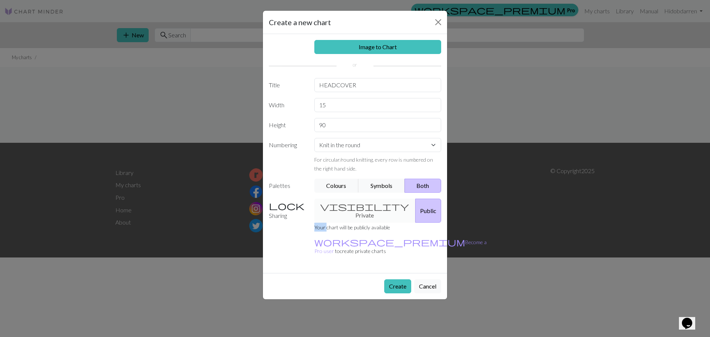
click at [343, 208] on div "visibility Private Public" at bounding box center [378, 210] width 136 height 24
click at [343, 205] on div "visibility Private Public" at bounding box center [378, 210] width 136 height 24
click at [415, 208] on button "Public" at bounding box center [428, 210] width 26 height 24
click at [353, 205] on div "visibility Private Public" at bounding box center [378, 210] width 136 height 24
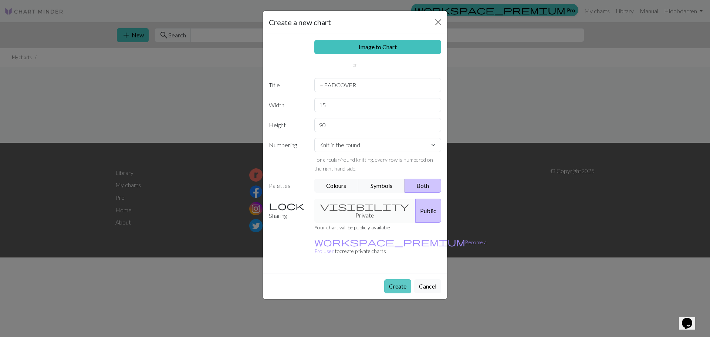
click at [402, 279] on button "Create" at bounding box center [397, 286] width 27 height 14
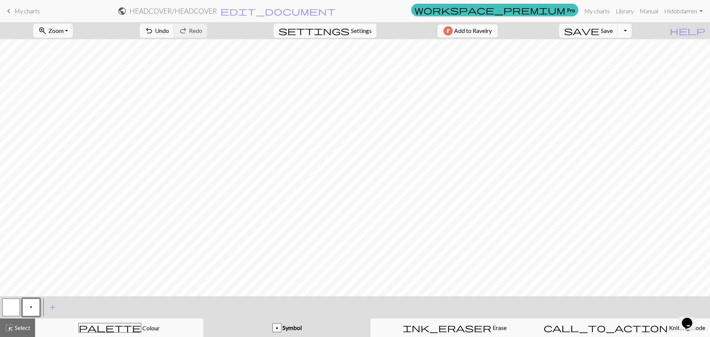
click at [359, 26] on button "settings Settings" at bounding box center [325, 31] width 103 height 14
select select "aran"
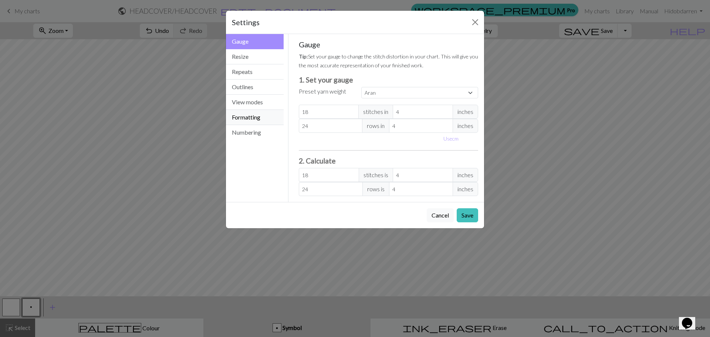
click at [254, 120] on button "Formatting" at bounding box center [255, 117] width 58 height 15
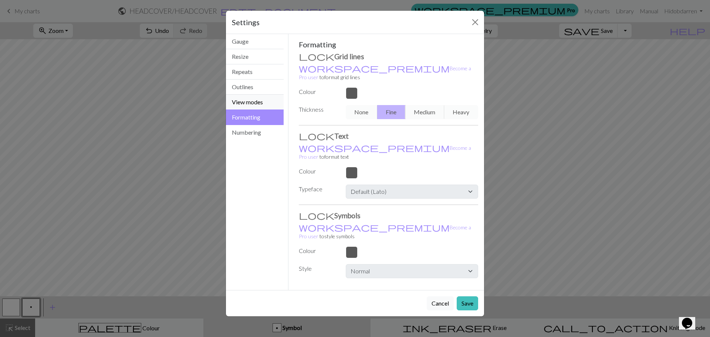
click at [247, 103] on button "View modes" at bounding box center [255, 102] width 58 height 15
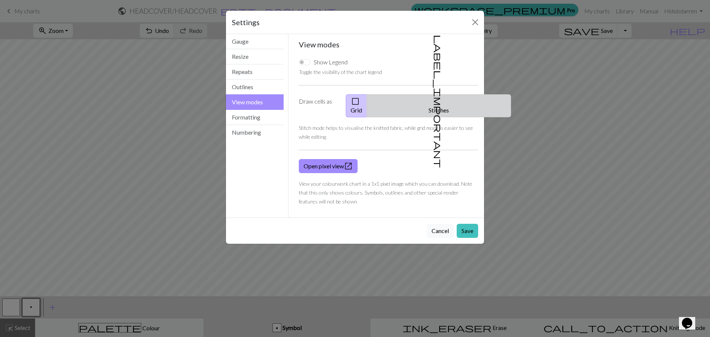
click at [449, 103] on button "label_important Stitches" at bounding box center [439, 105] width 144 height 23
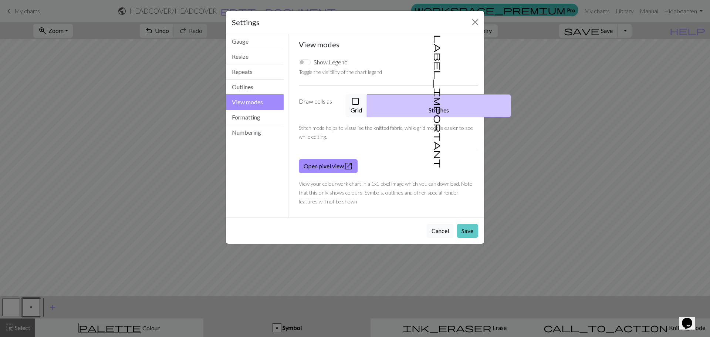
click at [469, 224] on button "Save" at bounding box center [466, 231] width 21 height 14
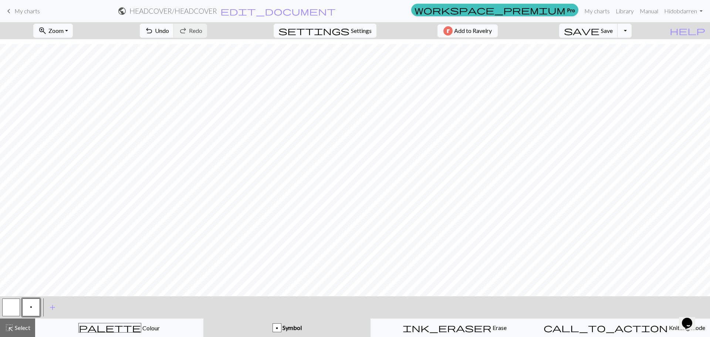
scroll to position [447, 0]
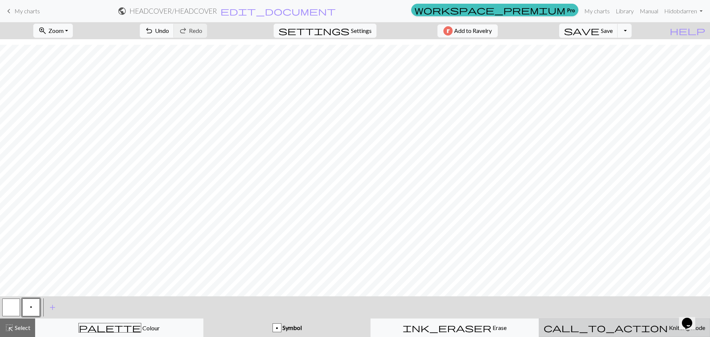
click at [667, 325] on span "Knitting mode" at bounding box center [685, 327] width 37 height 7
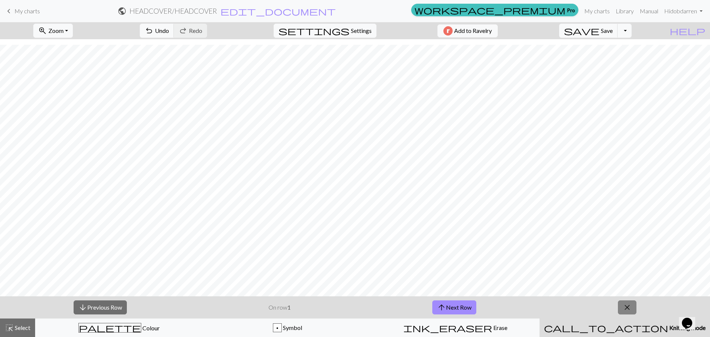
click at [633, 309] on button "close" at bounding box center [627, 307] width 18 height 14
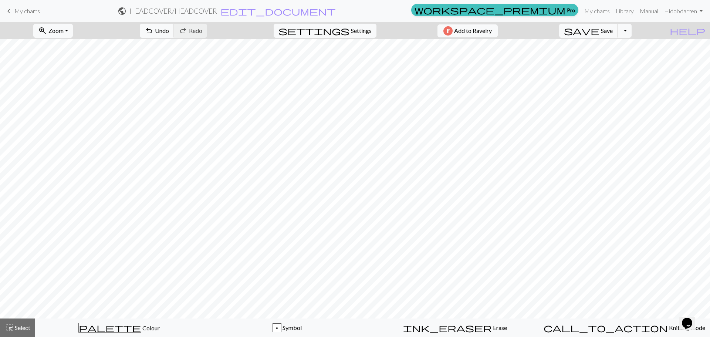
scroll to position [148, 0]
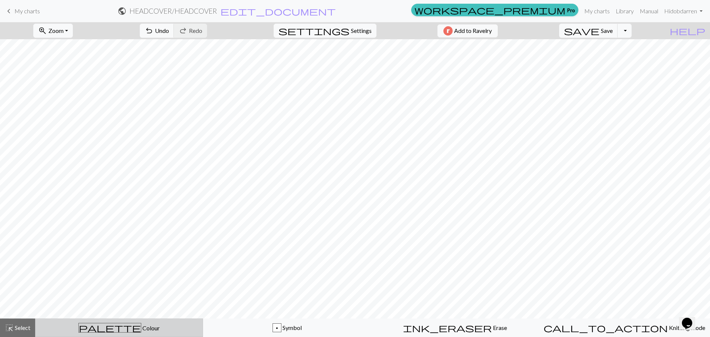
click at [101, 321] on button "palette Colour Colour" at bounding box center [119, 327] width 168 height 18
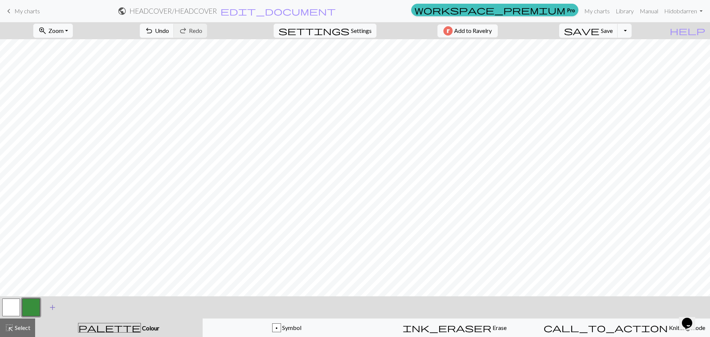
click at [50, 309] on span "add" at bounding box center [52, 307] width 9 height 10
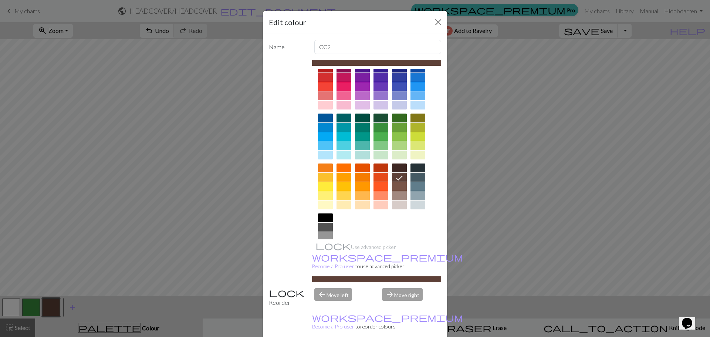
scroll to position [0, 0]
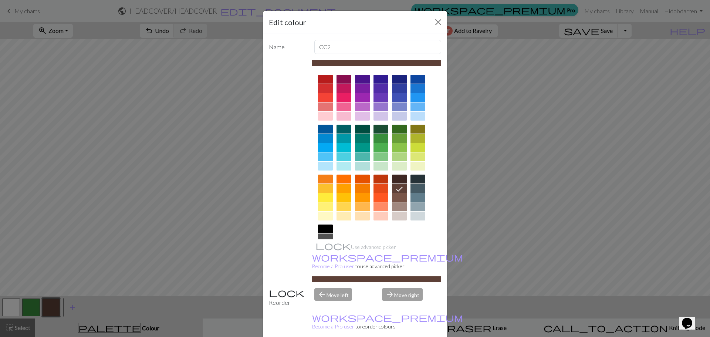
click at [322, 77] on div at bounding box center [325, 79] width 15 height 9
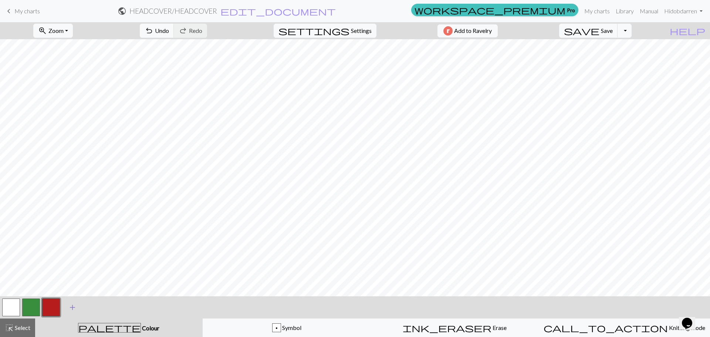
click at [71, 305] on span "add" at bounding box center [72, 307] width 9 height 10
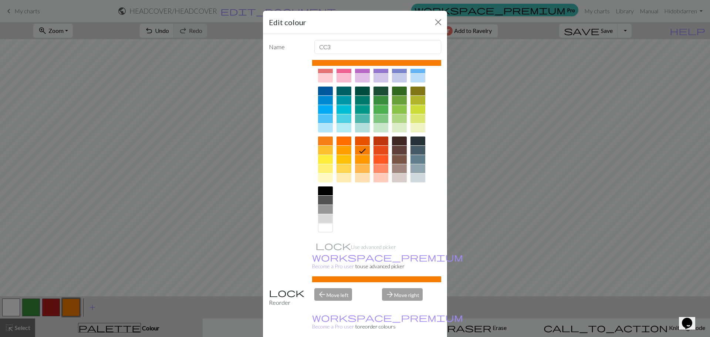
scroll to position [40, 0]
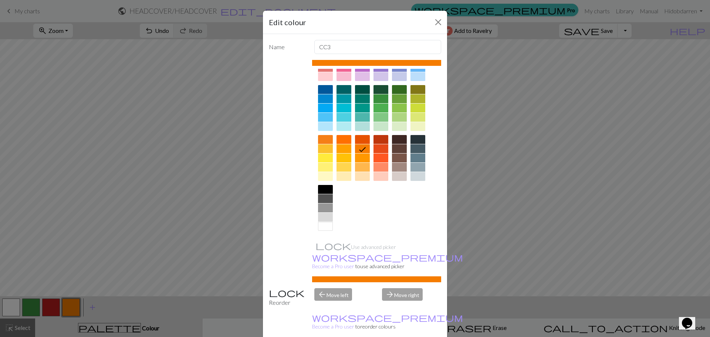
click at [322, 191] on div at bounding box center [325, 189] width 15 height 9
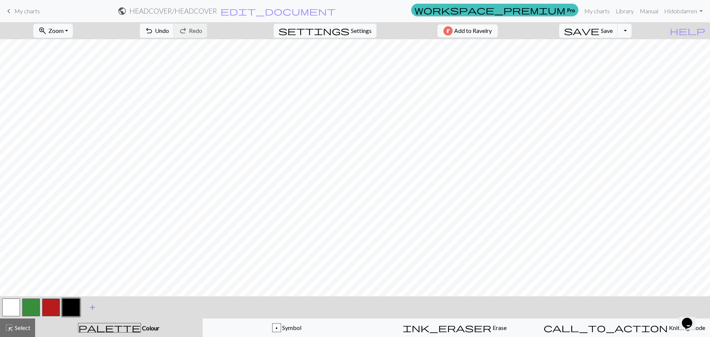
click at [95, 307] on span "add" at bounding box center [92, 307] width 9 height 10
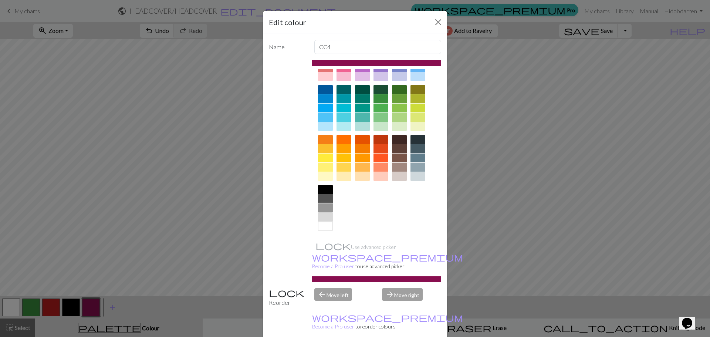
click at [320, 208] on div at bounding box center [325, 207] width 15 height 9
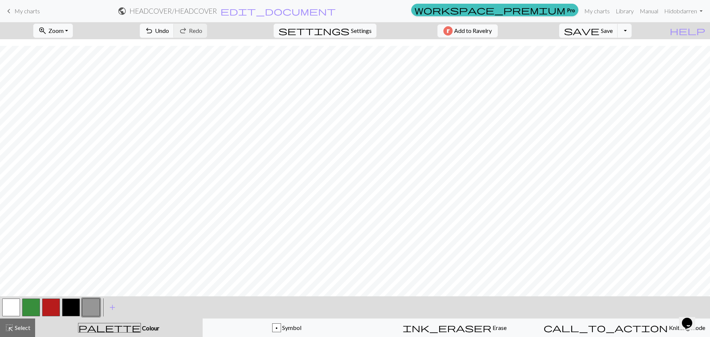
scroll to position [447, 0]
click at [111, 307] on span "add" at bounding box center [112, 307] width 9 height 10
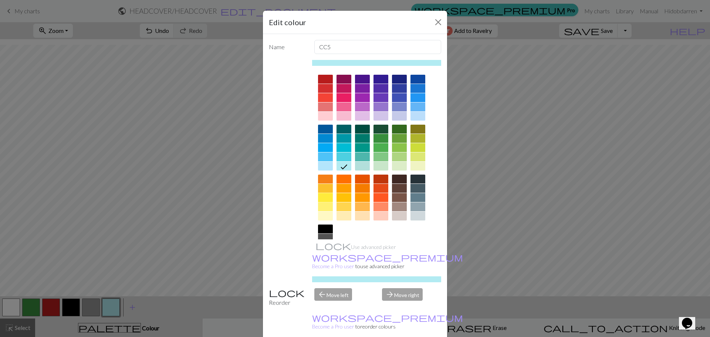
click at [328, 196] on div at bounding box center [325, 197] width 15 height 9
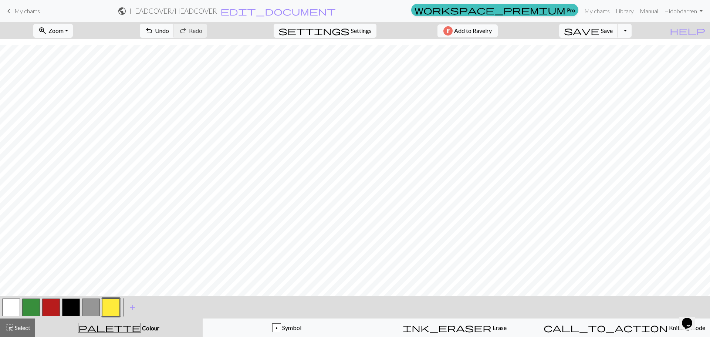
click at [67, 309] on button "button" at bounding box center [71, 307] width 18 height 18
click at [11, 306] on button "button" at bounding box center [11, 307] width 18 height 18
click at [89, 303] on button "button" at bounding box center [91, 307] width 18 height 18
click at [75, 306] on button "button" at bounding box center [71, 307] width 18 height 18
click at [8, 306] on button "button" at bounding box center [11, 307] width 18 height 18
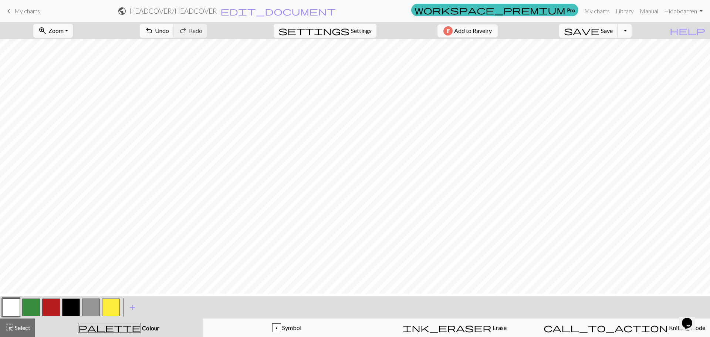
scroll to position [0, 0]
click at [75, 308] on button "button" at bounding box center [71, 307] width 18 height 18
click at [87, 303] on button "button" at bounding box center [91, 307] width 18 height 18
click at [68, 307] on button "button" at bounding box center [71, 307] width 18 height 18
click at [68, 308] on button "button" at bounding box center [71, 307] width 18 height 18
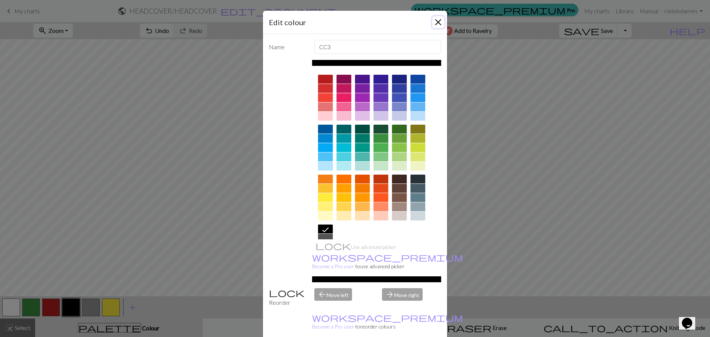
click at [434, 23] on button "Close" at bounding box center [438, 22] width 12 height 12
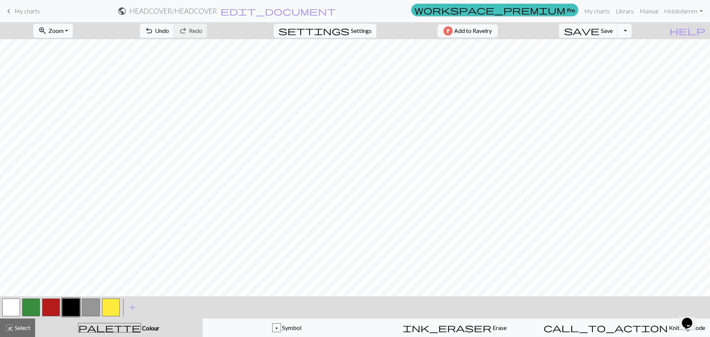
click at [89, 311] on button "button" at bounding box center [91, 307] width 18 height 18
click at [69, 309] on button "button" at bounding box center [71, 307] width 18 height 18
click at [63, 308] on button "button" at bounding box center [71, 307] width 18 height 18
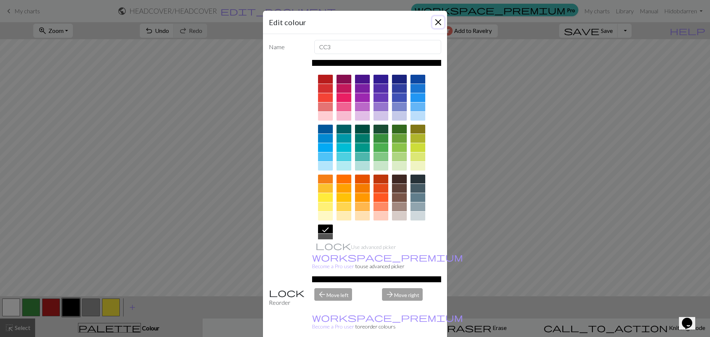
click at [434, 24] on button "Close" at bounding box center [438, 22] width 12 height 12
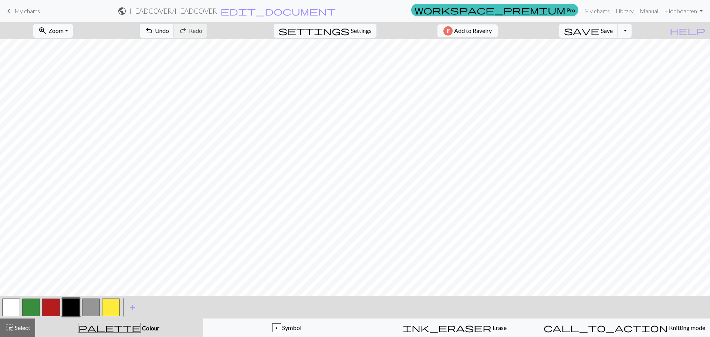
click at [87, 305] on button "button" at bounding box center [91, 307] width 18 height 18
click at [70, 305] on button "button" at bounding box center [71, 307] width 18 height 18
click at [91, 306] on button "button" at bounding box center [91, 307] width 18 height 18
click at [66, 307] on button "button" at bounding box center [71, 307] width 18 height 18
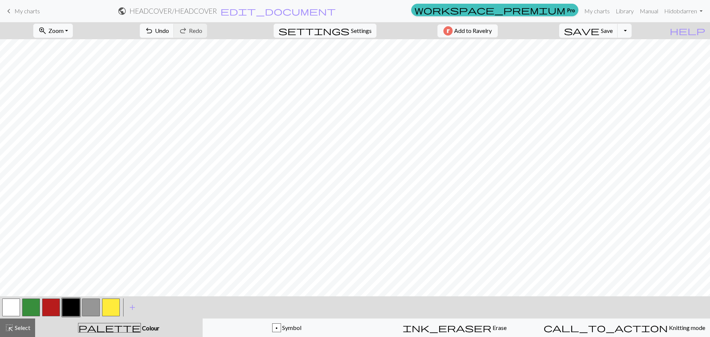
click at [46, 311] on button "button" at bounding box center [51, 307] width 18 height 18
click at [73, 36] on button "zoom_in Zoom Zoom" at bounding box center [53, 31] width 40 height 14
click at [67, 89] on button "50%" at bounding box center [63, 89] width 58 height 12
click at [83, 309] on button "button" at bounding box center [91, 307] width 18 height 18
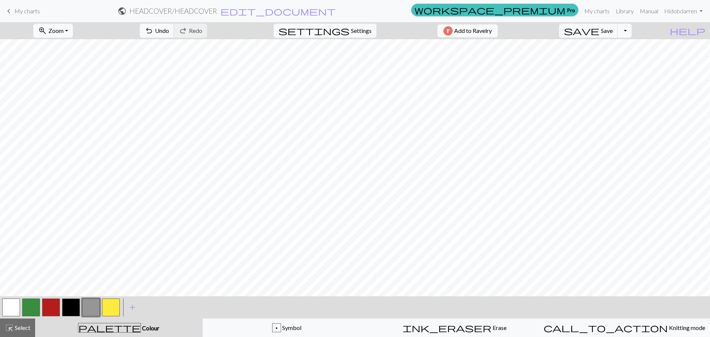
click at [74, 313] on button "button" at bounding box center [71, 307] width 18 height 18
click at [614, 33] on button "save Save Save" at bounding box center [588, 31] width 59 height 14
click at [631, 34] on button "Toggle Dropdown" at bounding box center [624, 31] width 14 height 14
click at [621, 56] on button "save_alt Download" at bounding box center [570, 59] width 122 height 12
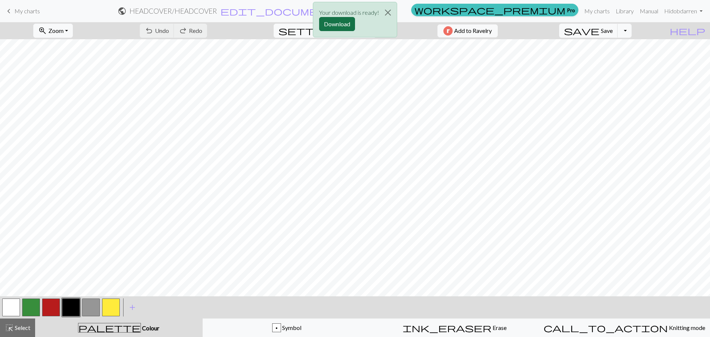
click at [341, 23] on button "Download" at bounding box center [337, 24] width 36 height 14
click at [612, 31] on span "Save" at bounding box center [607, 30] width 12 height 7
